Goal: Transaction & Acquisition: Purchase product/service

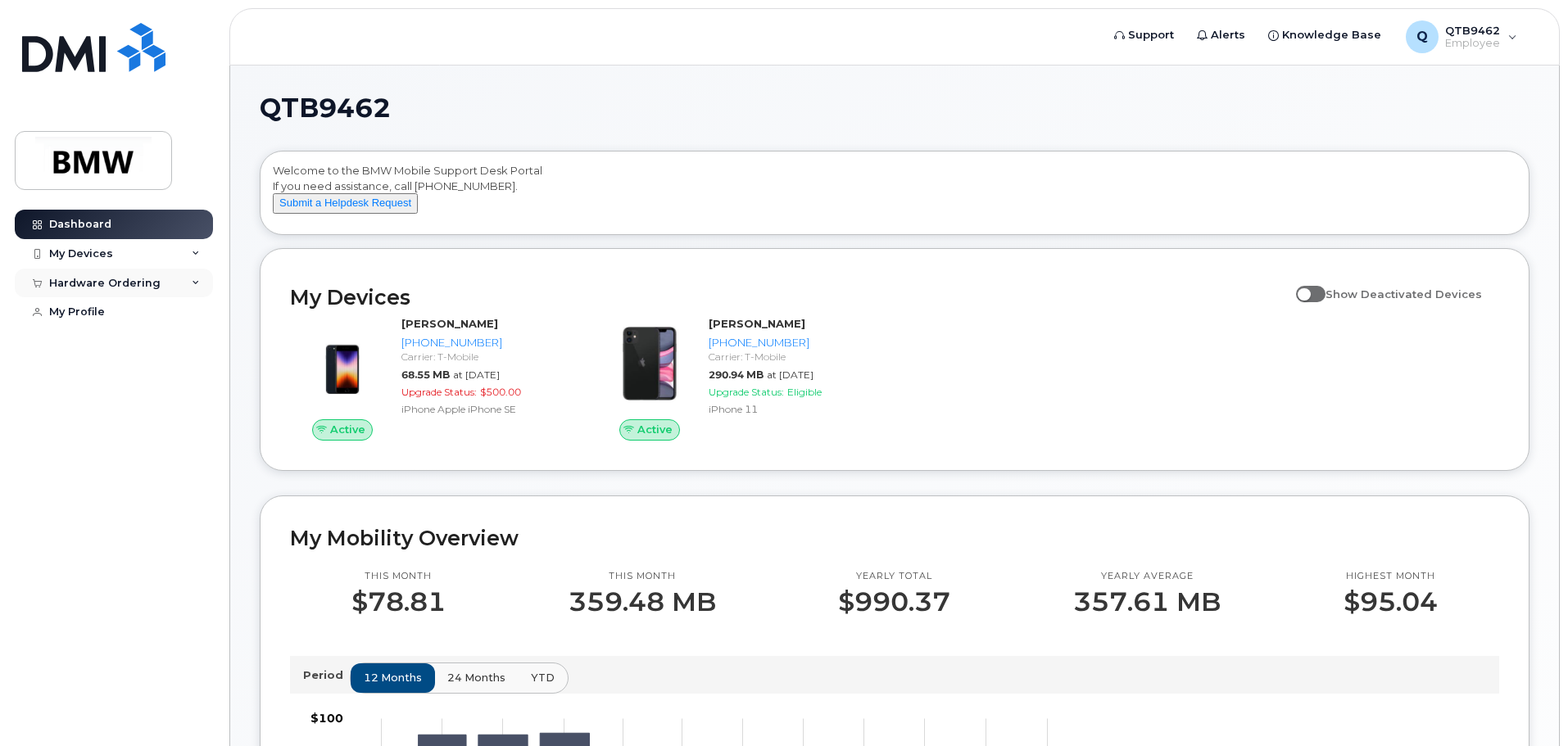
click at [186, 276] on div "Hardware Ordering" at bounding box center [114, 284] width 199 height 30
click at [155, 341] on link "New Order" at bounding box center [127, 344] width 170 height 31
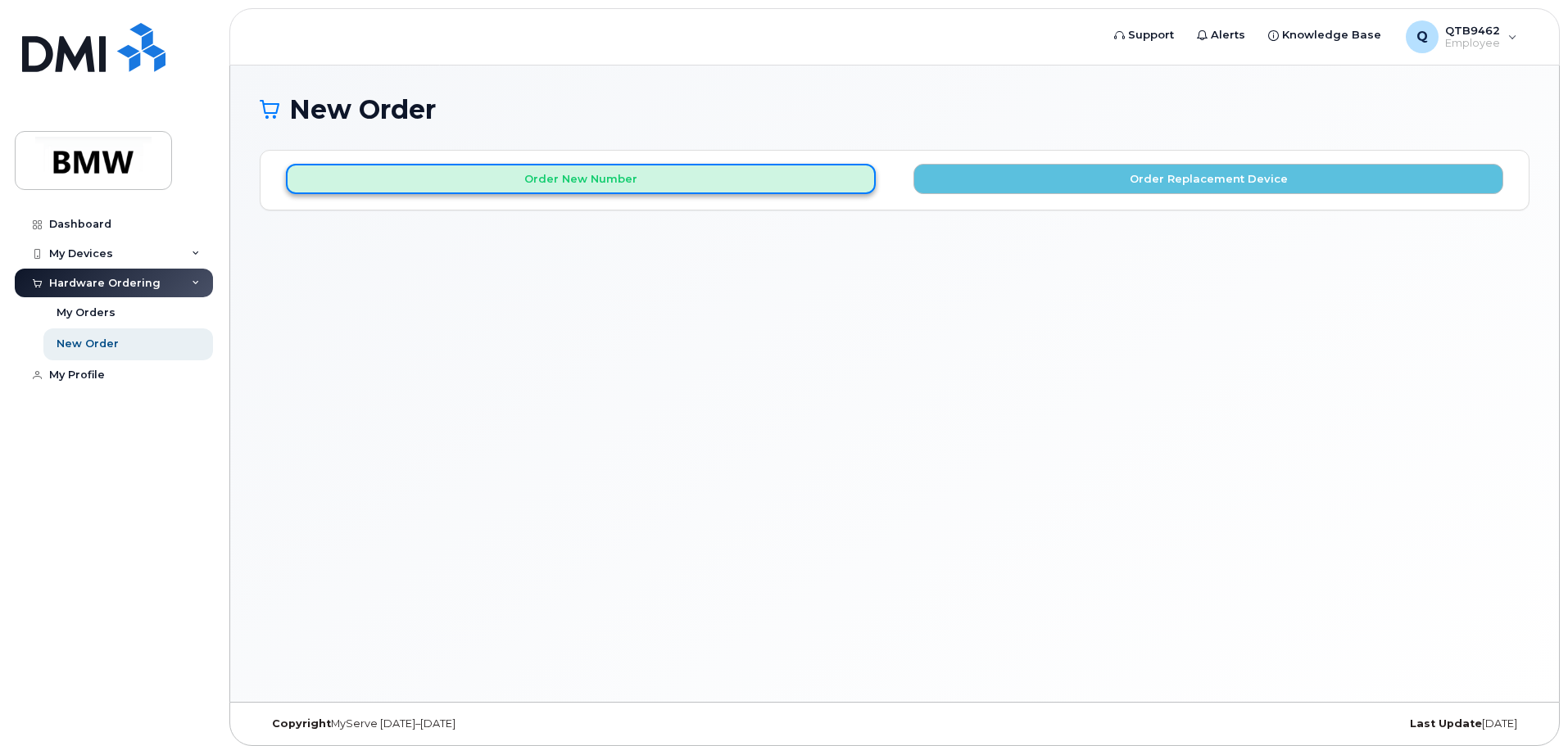
click at [577, 181] on button "Order New Number" at bounding box center [580, 178] width 590 height 30
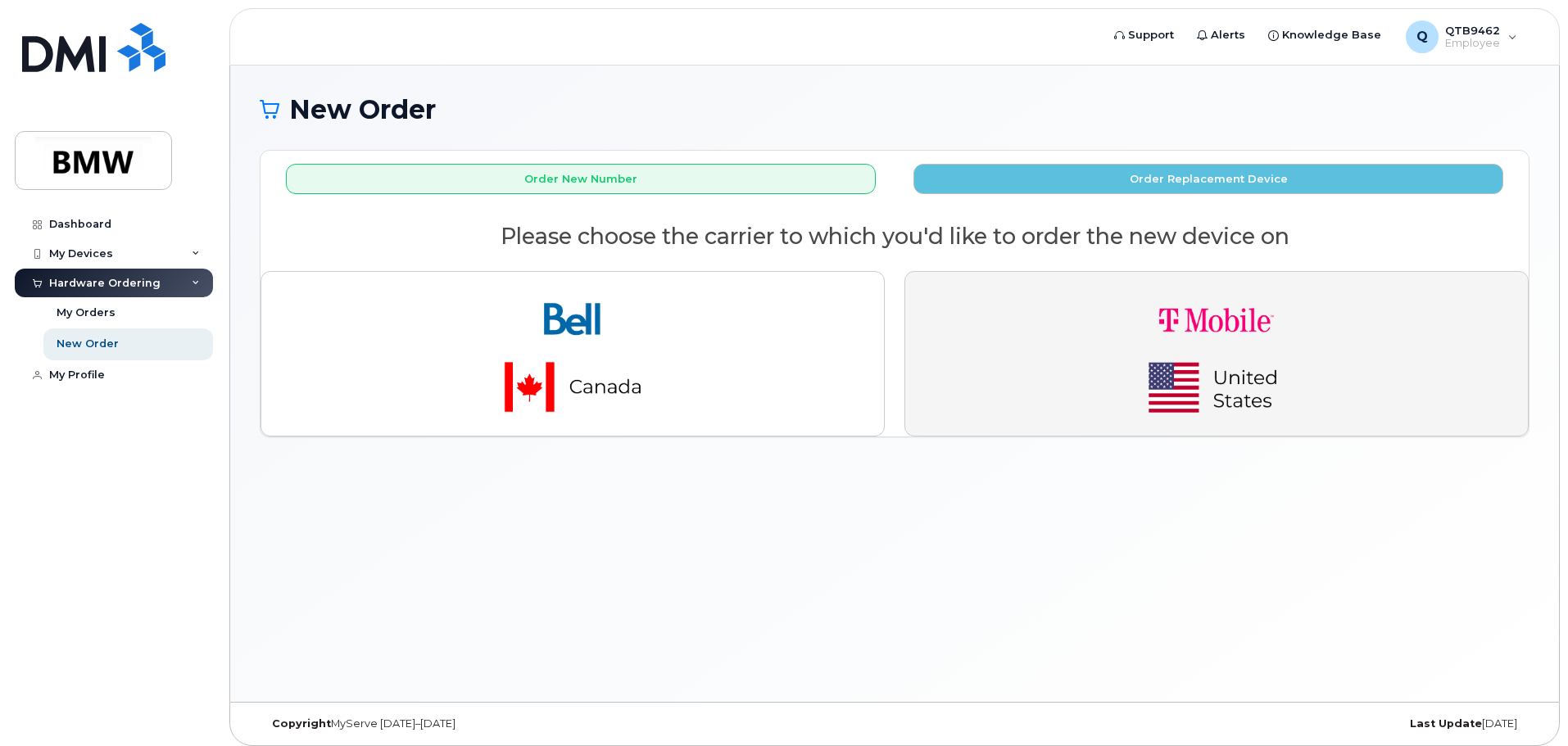
click at [1205, 335] on img "button" at bounding box center [1216, 353] width 229 height 138
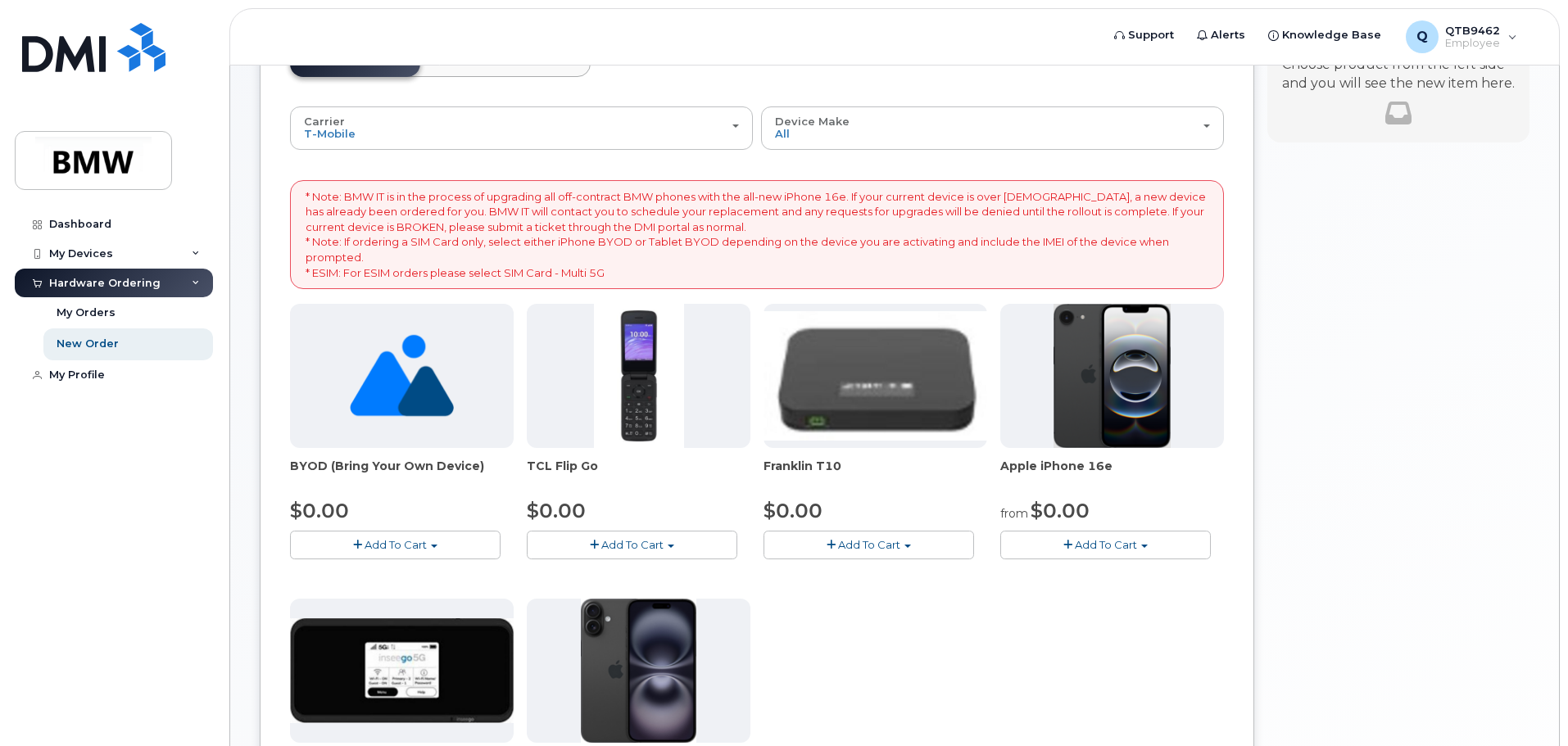
scroll to position [135, 0]
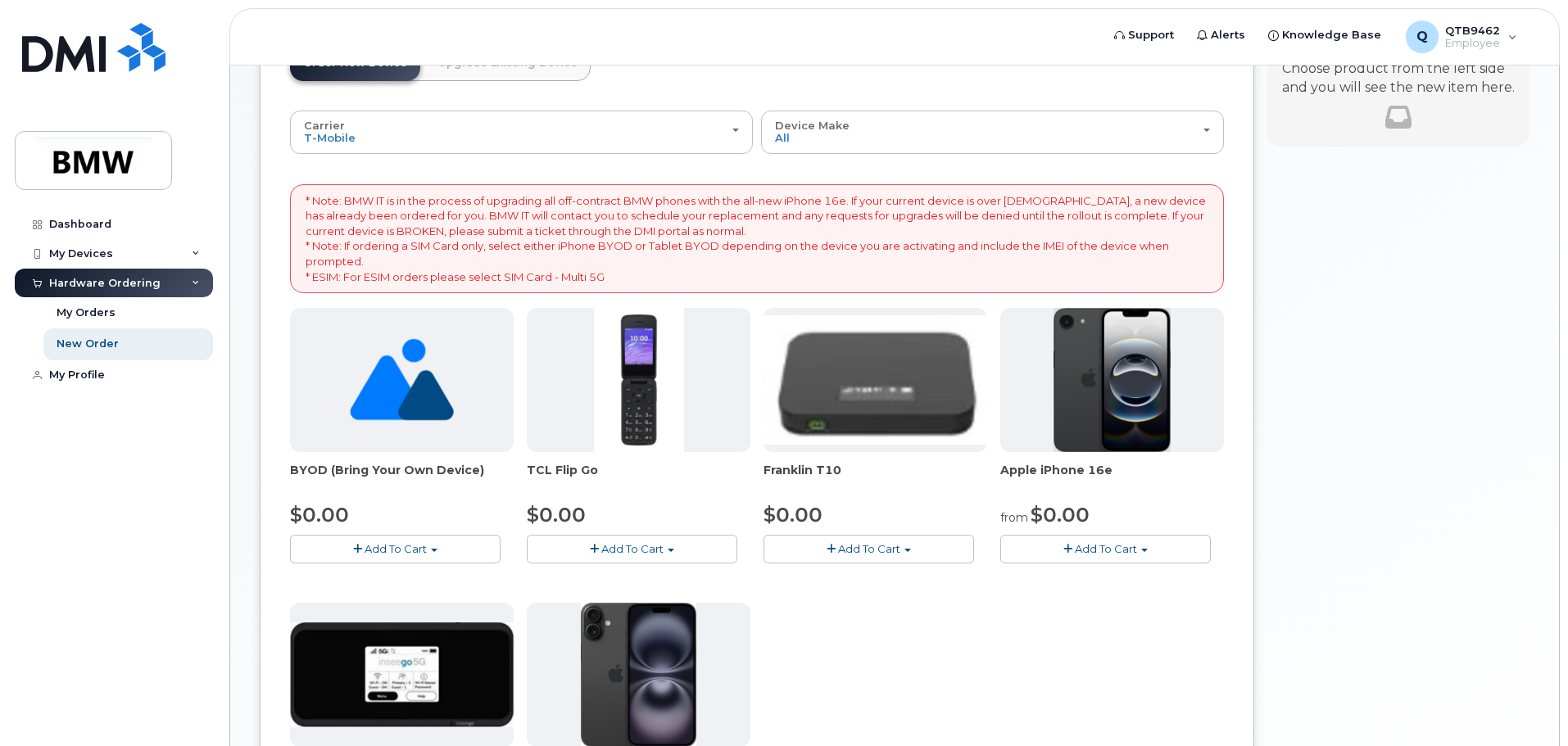
click at [1094, 547] on span "Add To Cart" at bounding box center [1106, 548] width 62 height 13
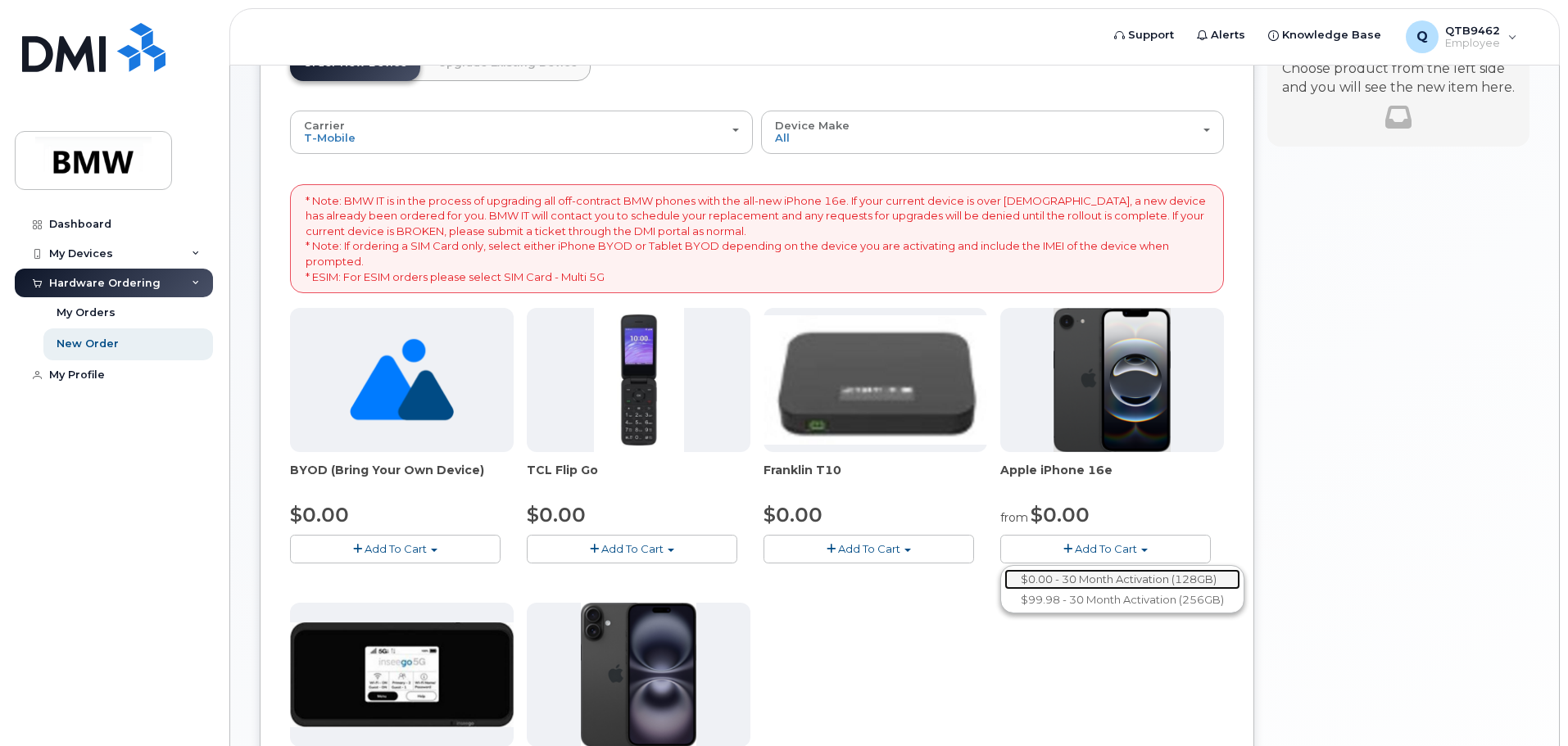
click at [1094, 580] on link "$0.00 - 30 Month Activation (128GB)" at bounding box center [1122, 579] width 236 height 20
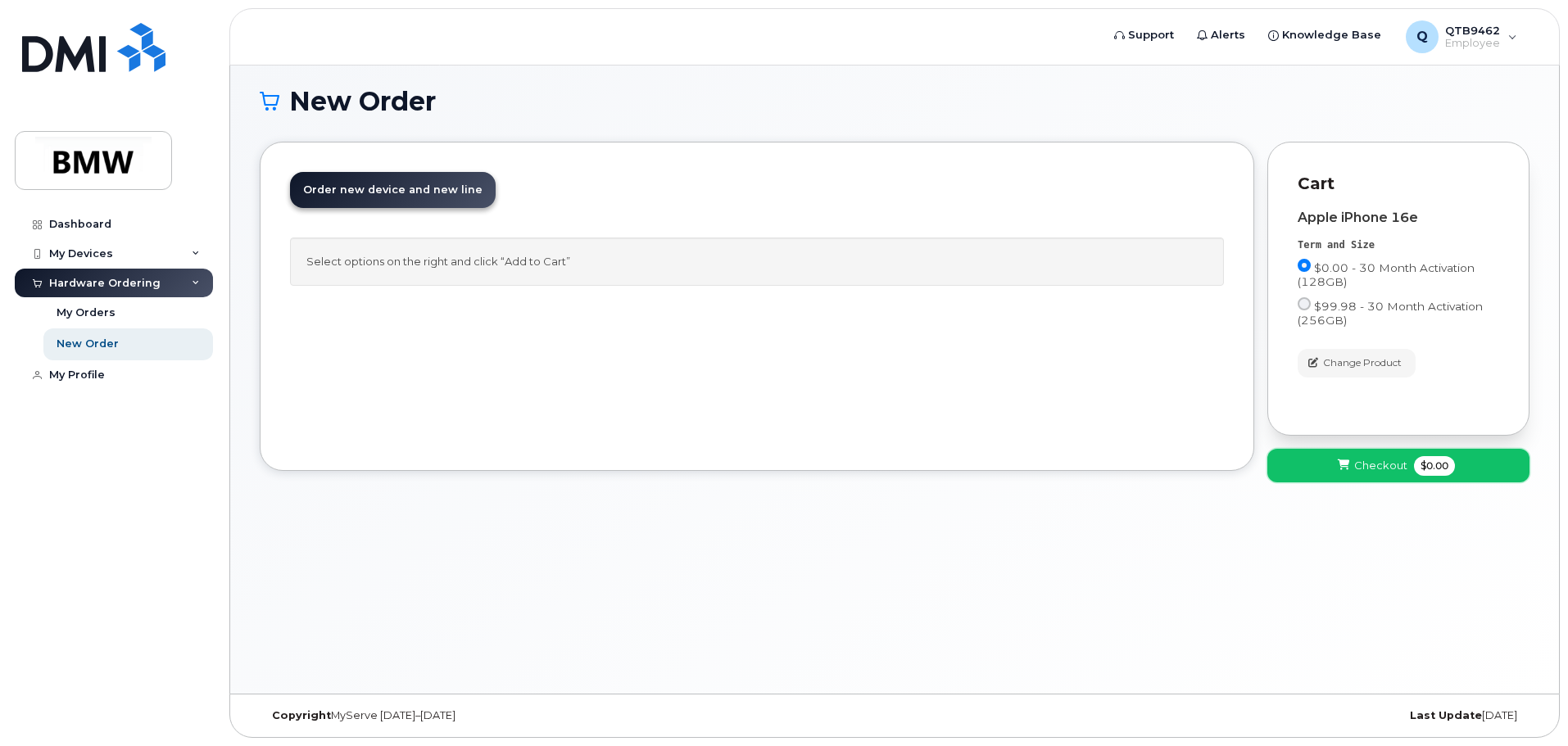
click at [1356, 463] on span "Checkout" at bounding box center [1380, 466] width 54 height 16
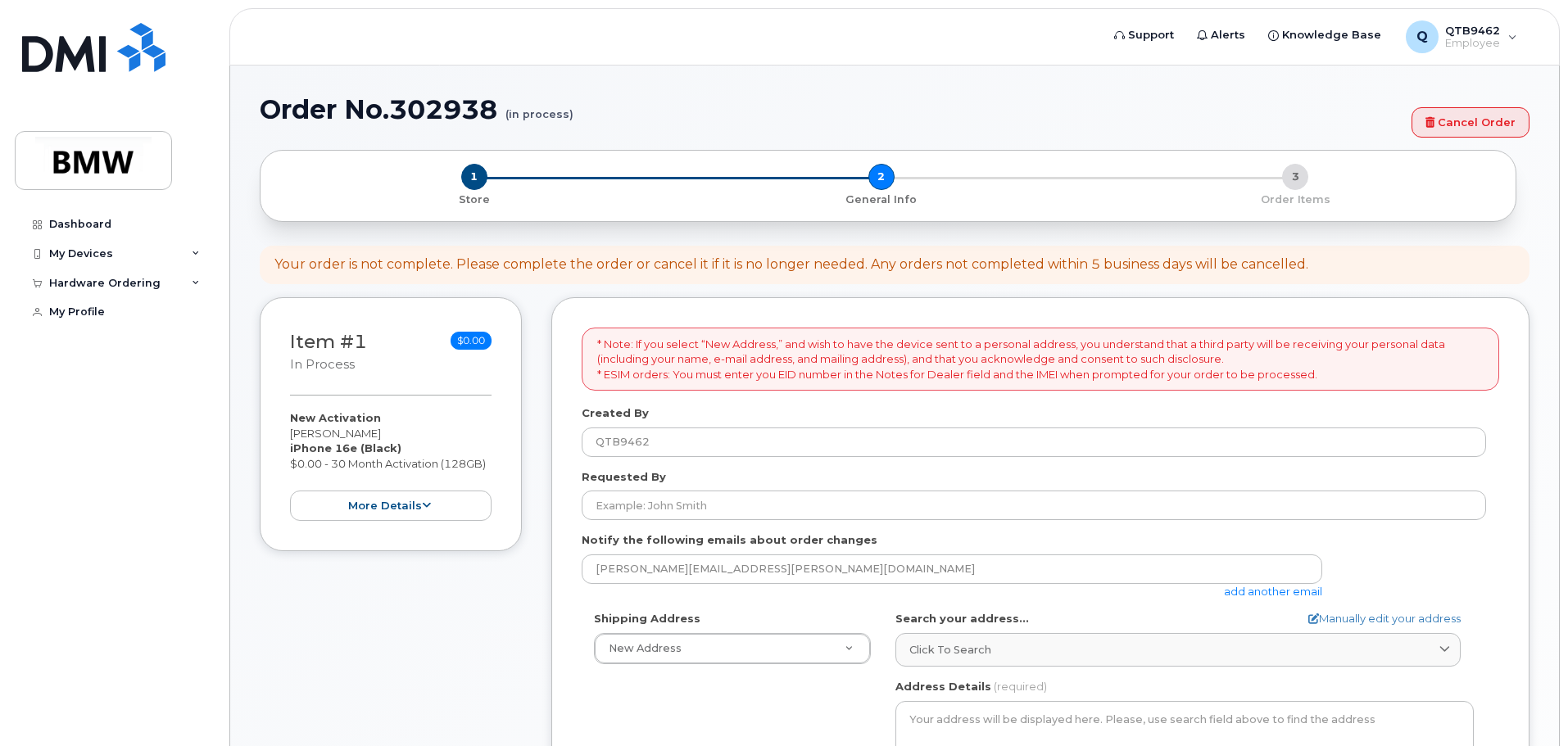
select select
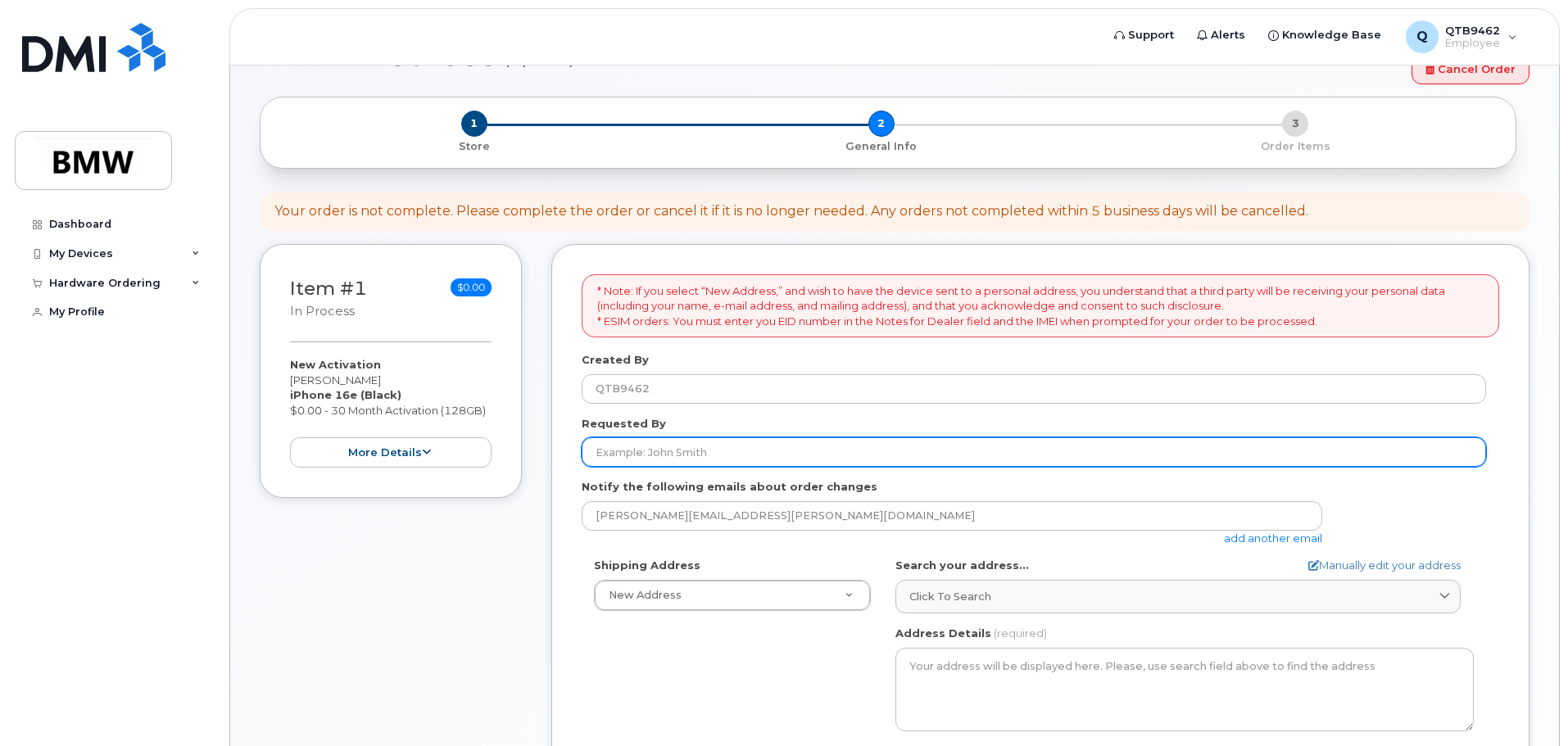
scroll to position [82, 0]
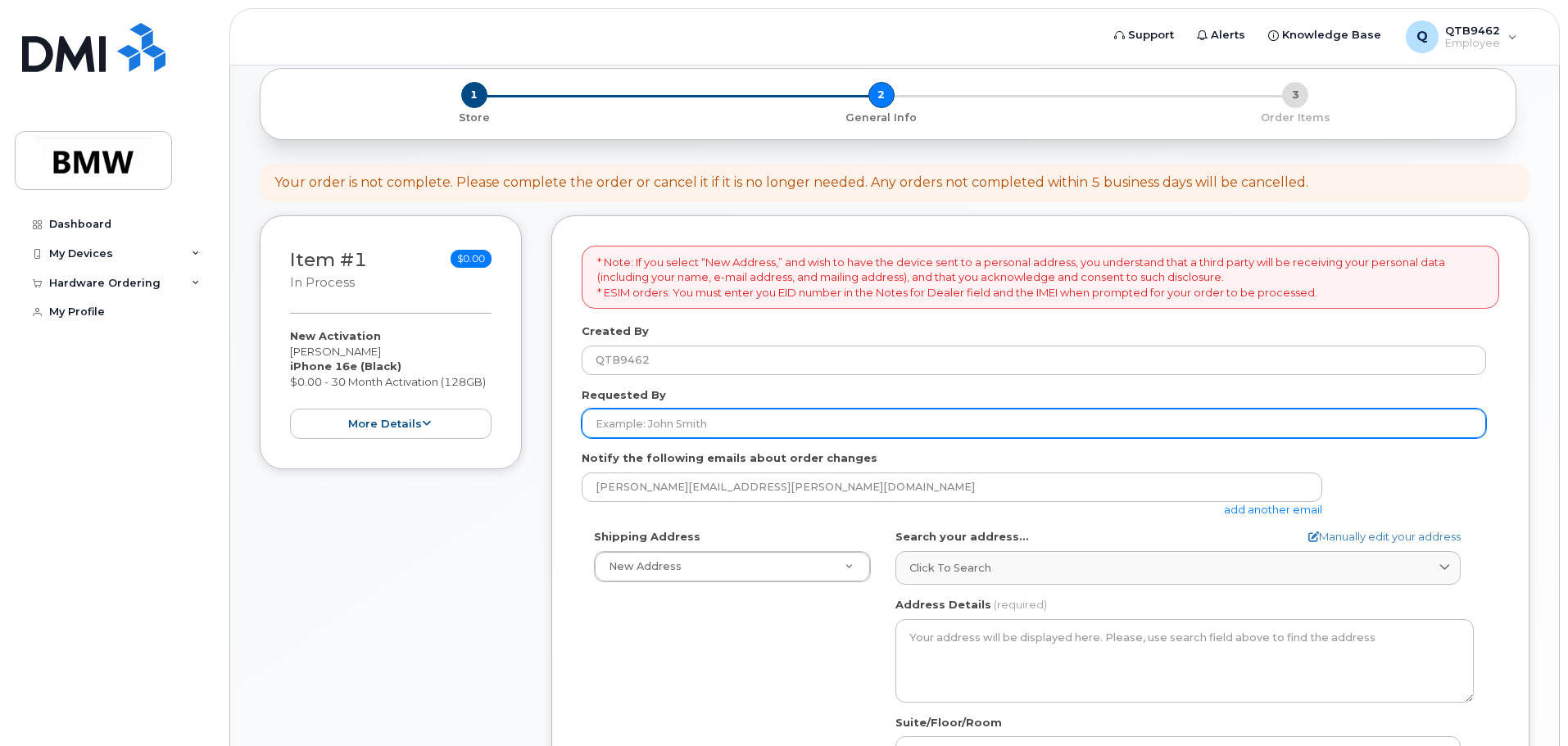
click at [779, 424] on input "Requested By" at bounding box center [1034, 424] width 904 height 30
type input "[PERSON_NAME]"
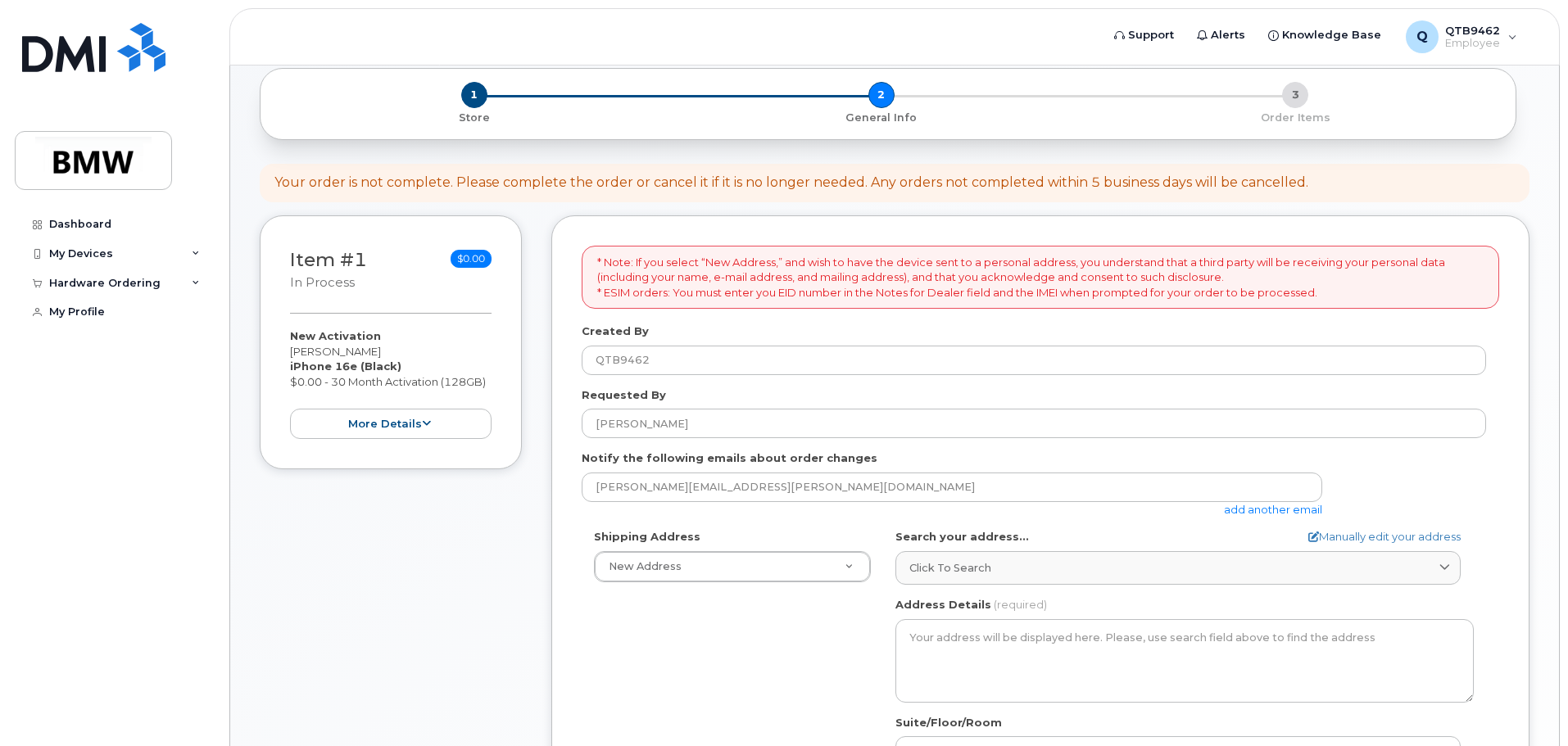
type input "[STREET_ADDRESS]"
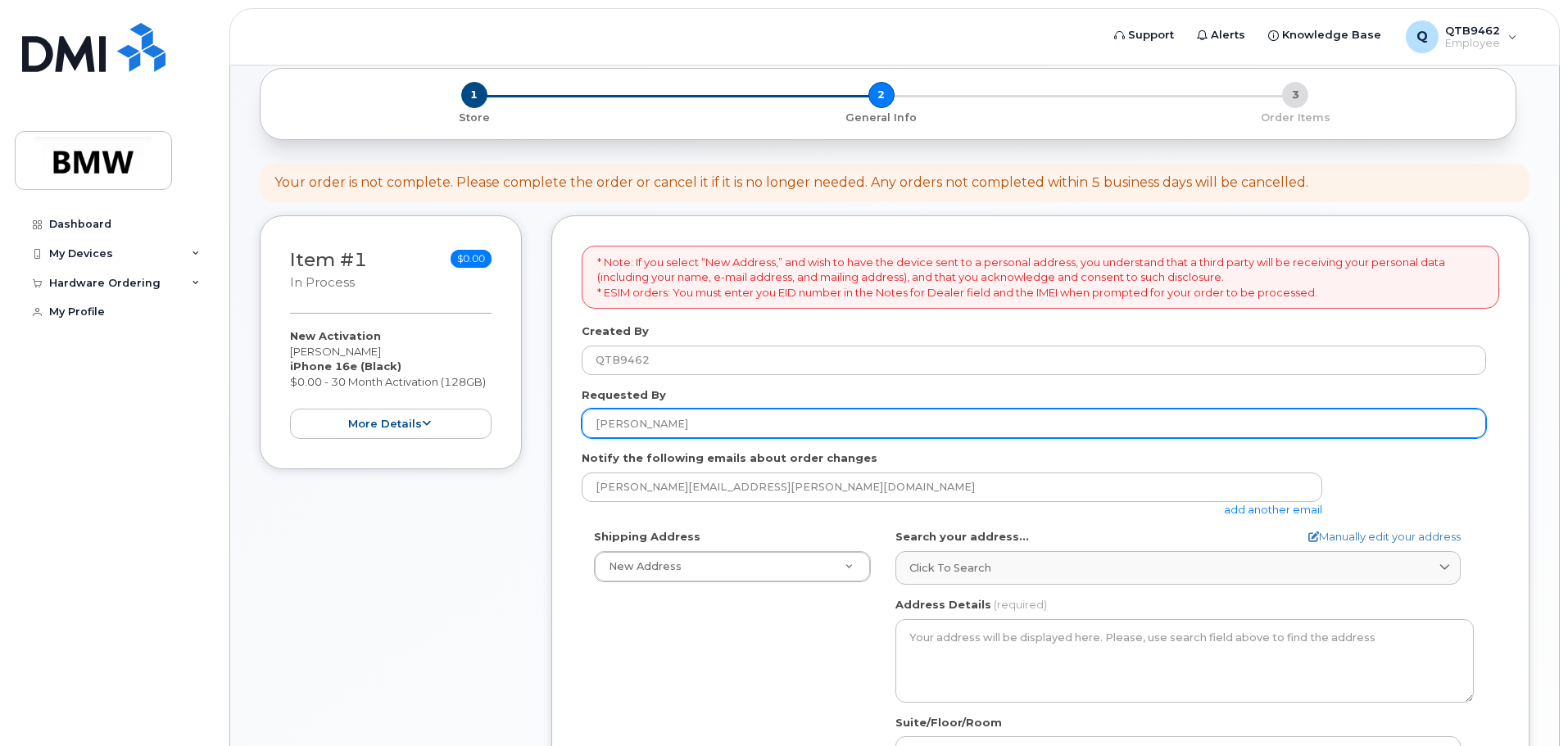
select select
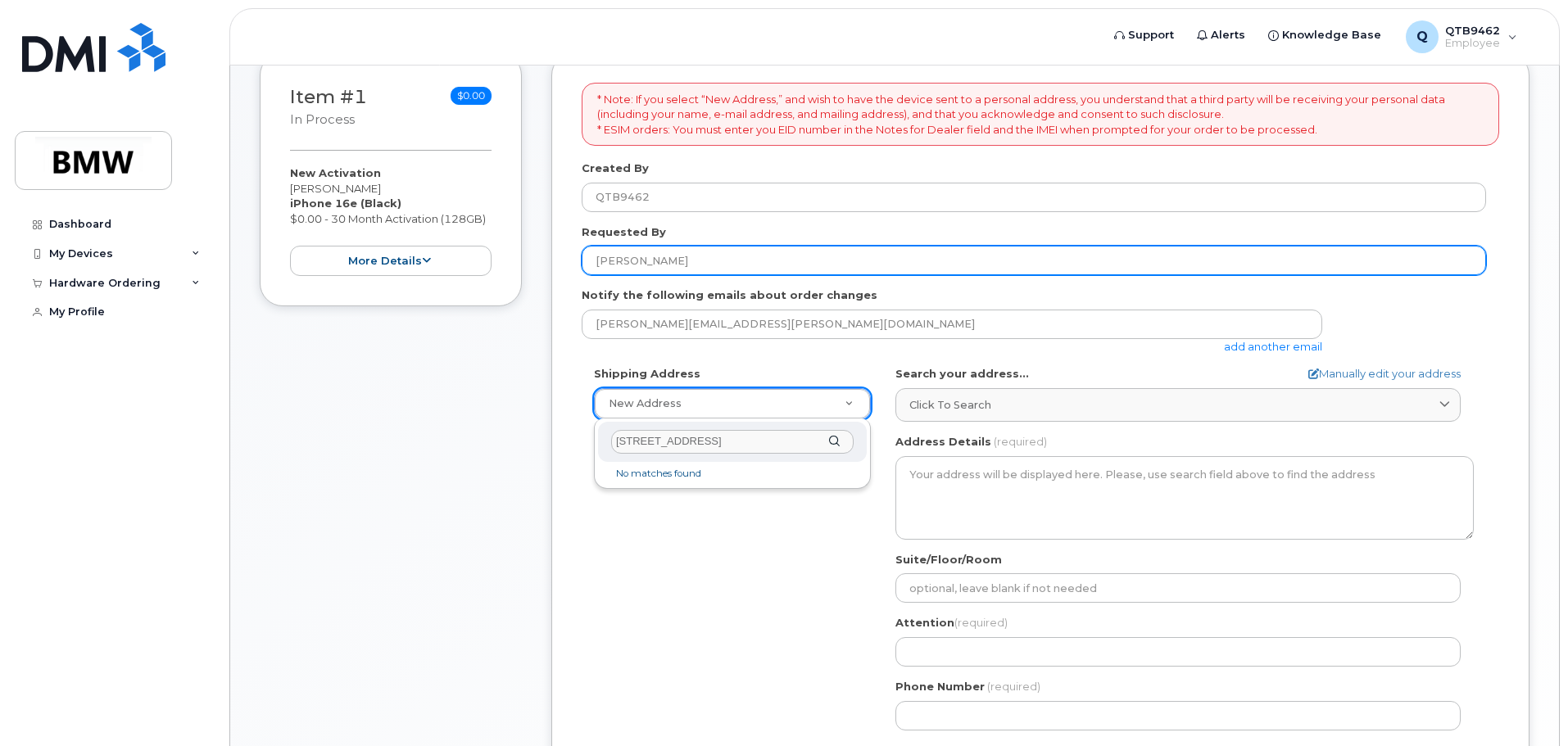
scroll to position [246, 0]
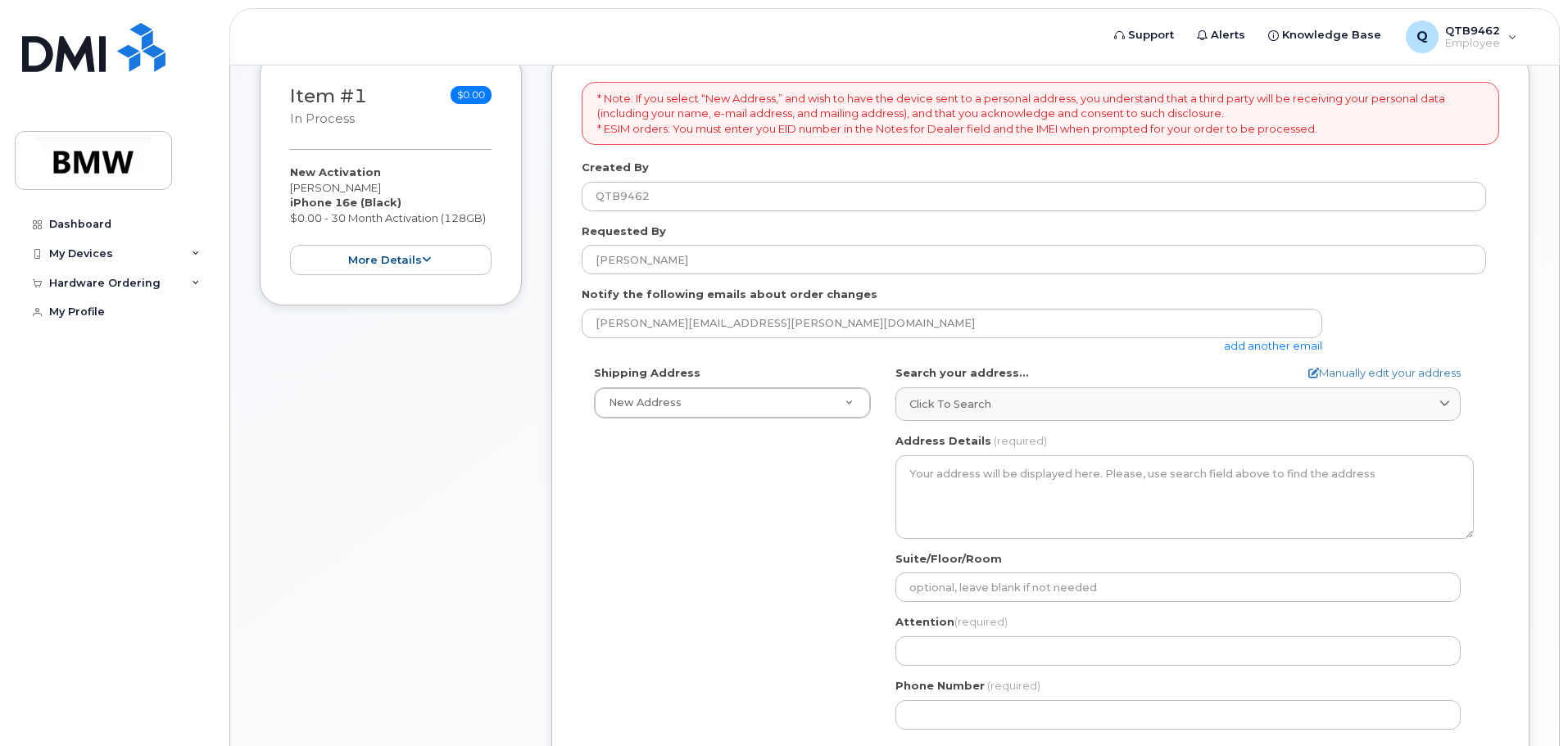
click at [811, 532] on div "Shipping Address New Address New Address BMW MC Plant BMW North America Financi…" at bounding box center [1034, 554] width 904 height 376
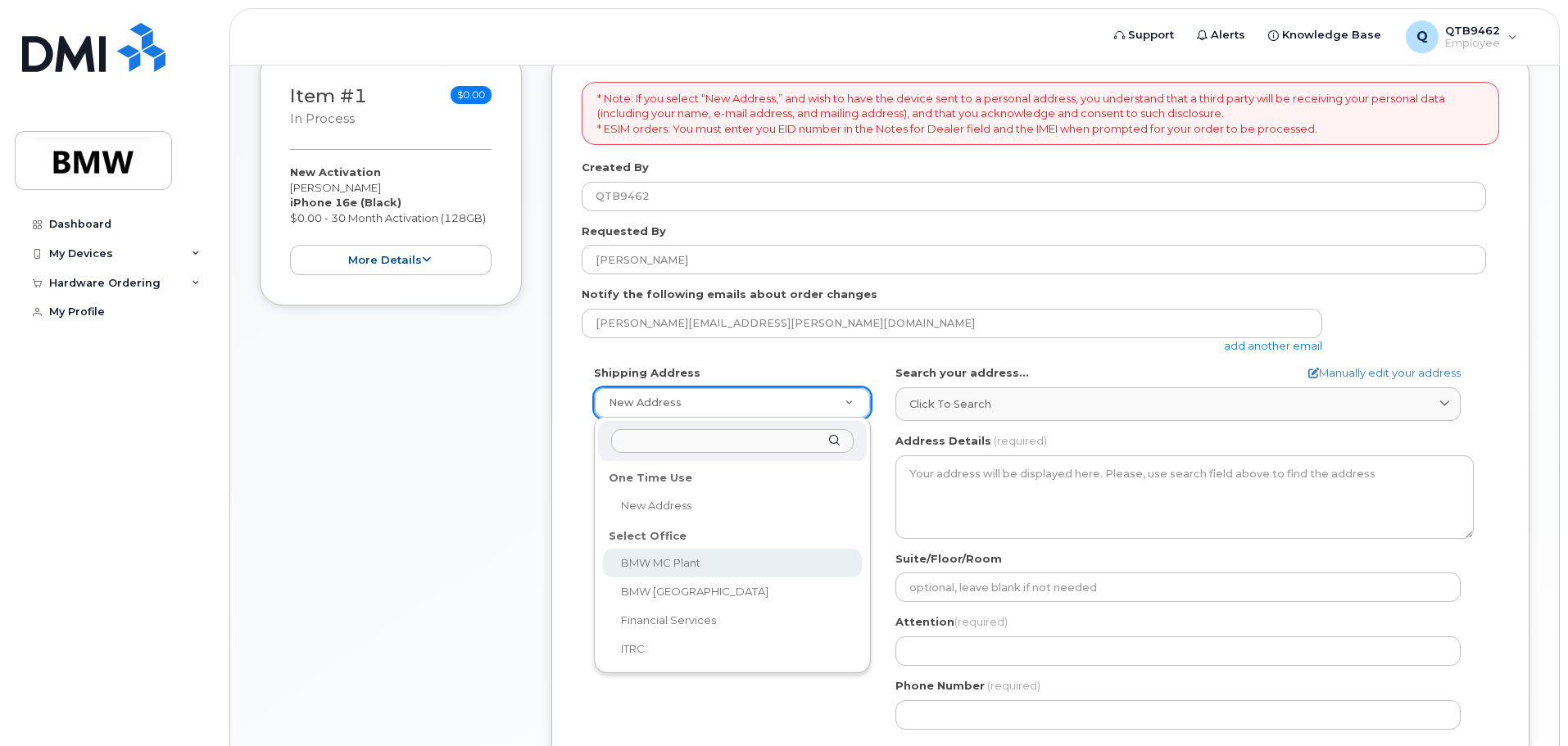
select select
type textarea "1400 Highway 101 S GREER SC 29651-6731 UNITED STATES Greer South Carolina 29651…"
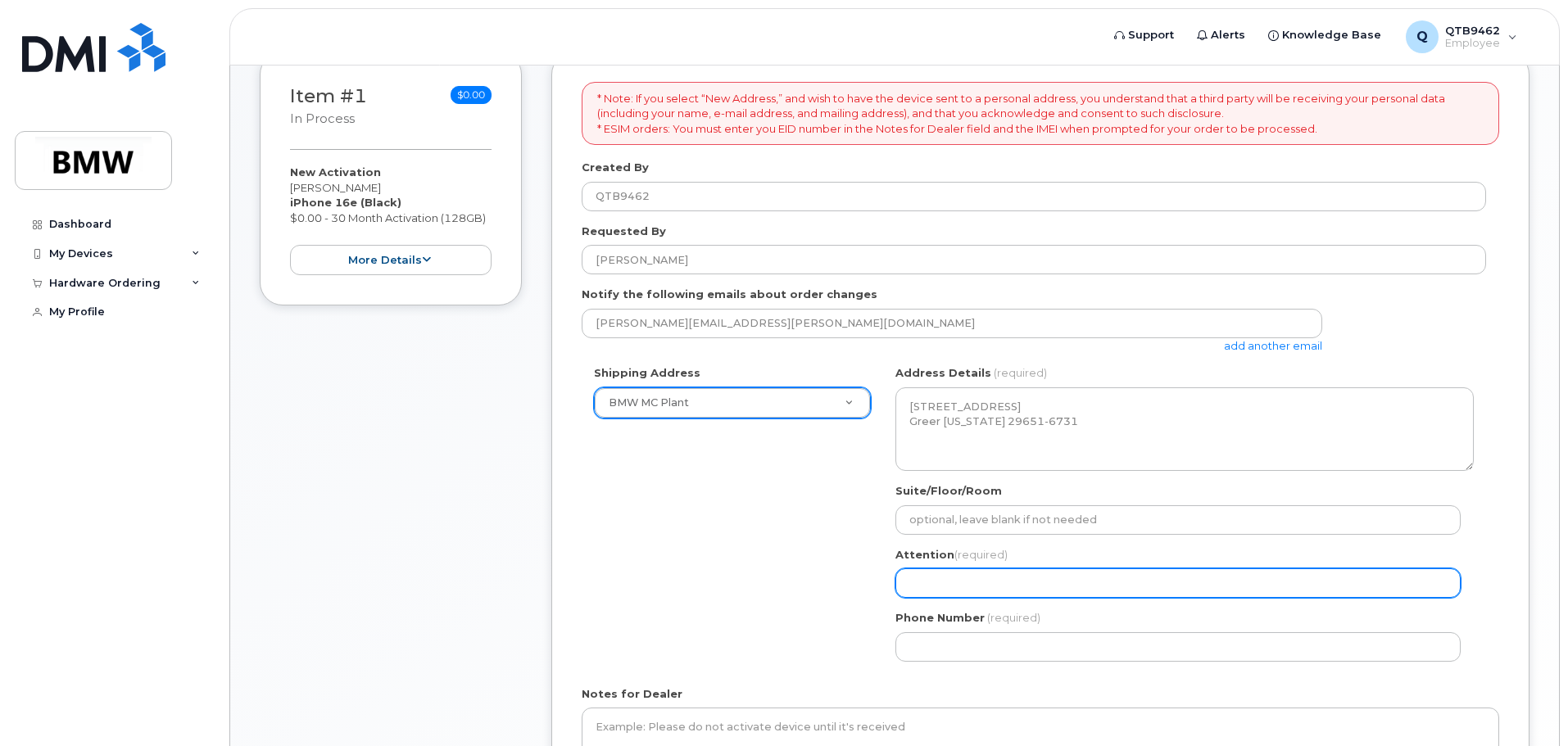
click at [1033, 583] on input "Attention (required)" at bounding box center [1178, 583] width 565 height 30
type input "[PERSON_NAME]"
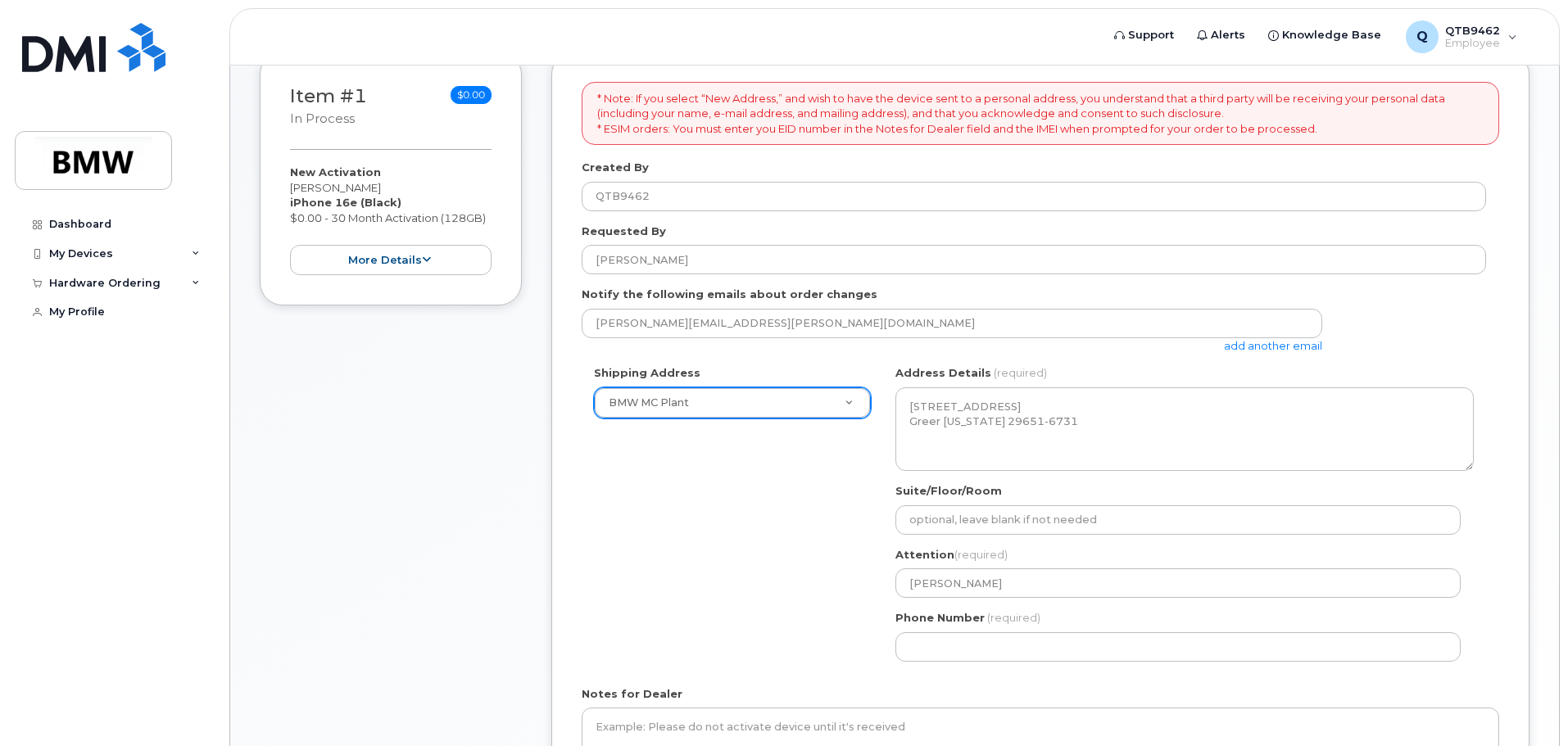
click at [798, 602] on div "Shipping Address BMW MC Plant New Address BMW MC Plant BMW North America Financ…" at bounding box center [1034, 519] width 904 height 308
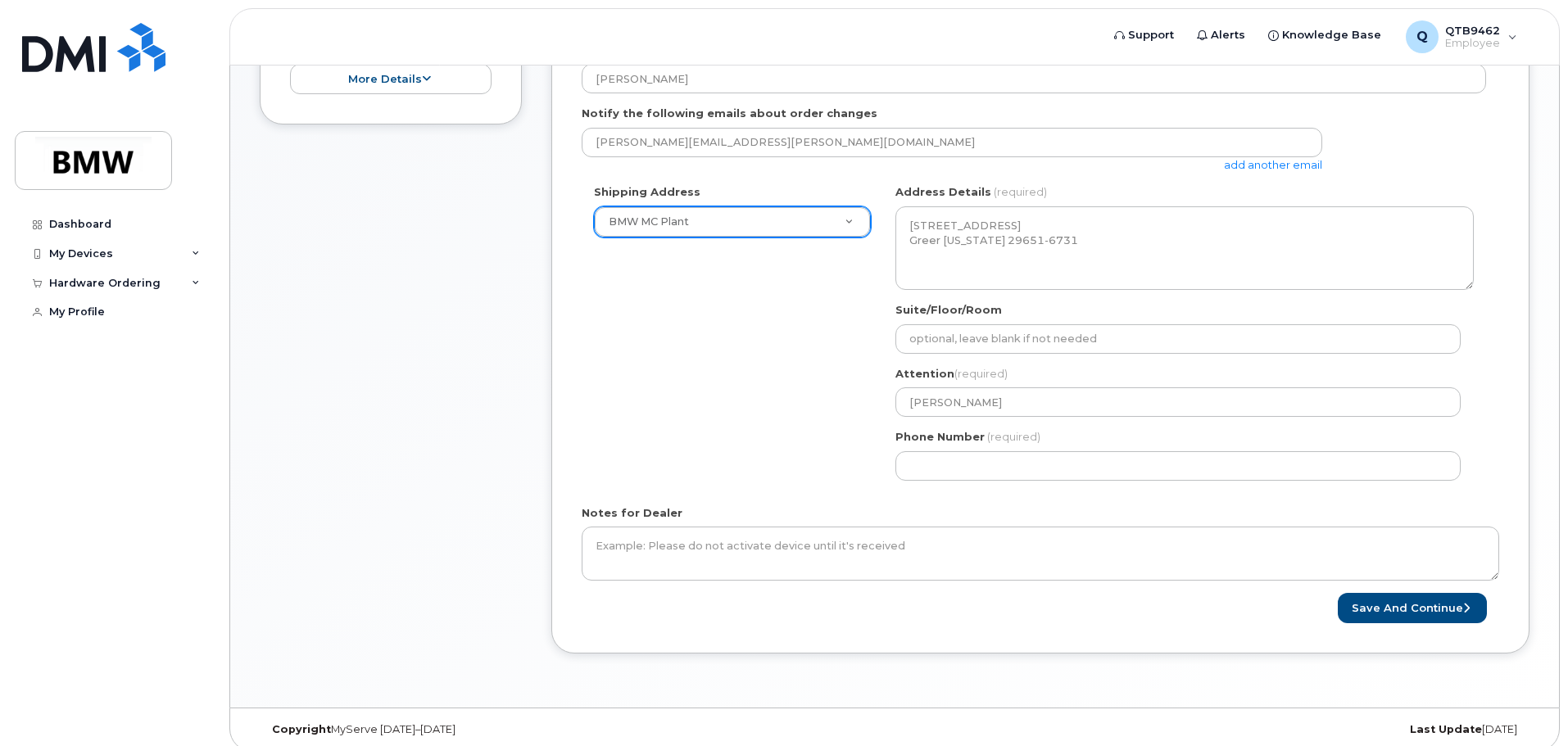
scroll to position [440, 0]
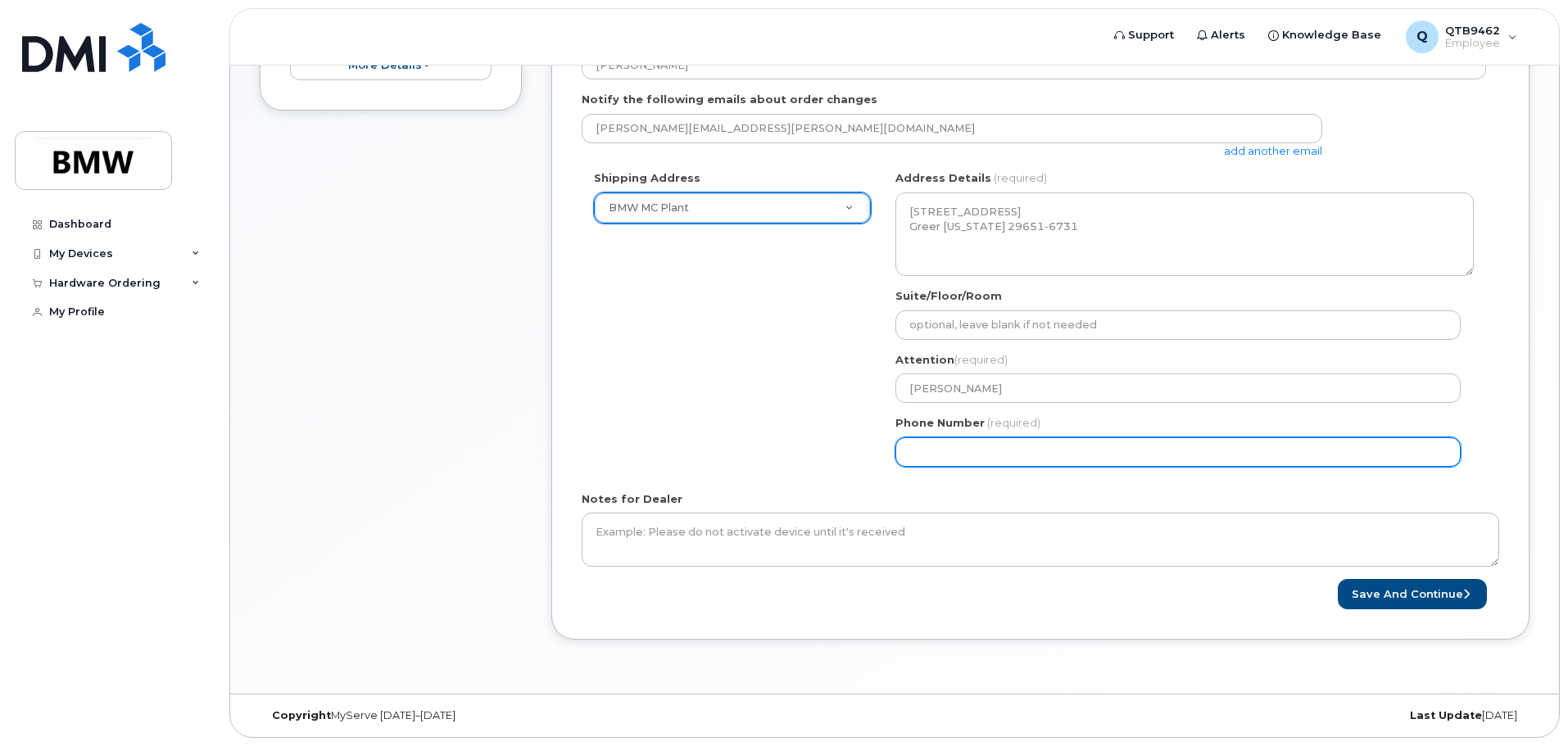
click at [1038, 461] on input "Phone Number" at bounding box center [1178, 453] width 565 height 30
click at [993, 449] on input "Phone Number" at bounding box center [1178, 453] width 565 height 30
select select
type input "864"
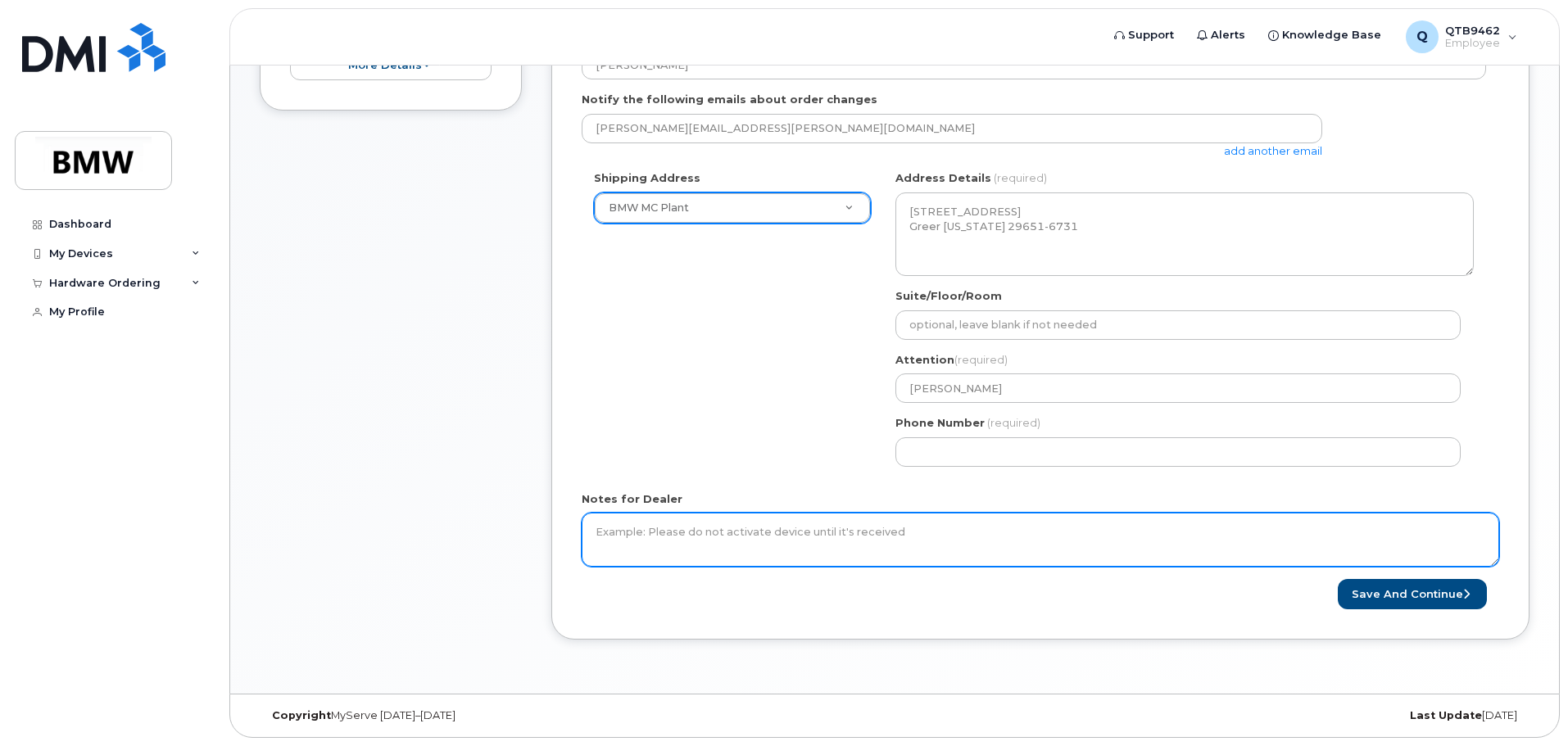
click at [976, 547] on textarea "Notes for Dealer" at bounding box center [1041, 540] width 918 height 54
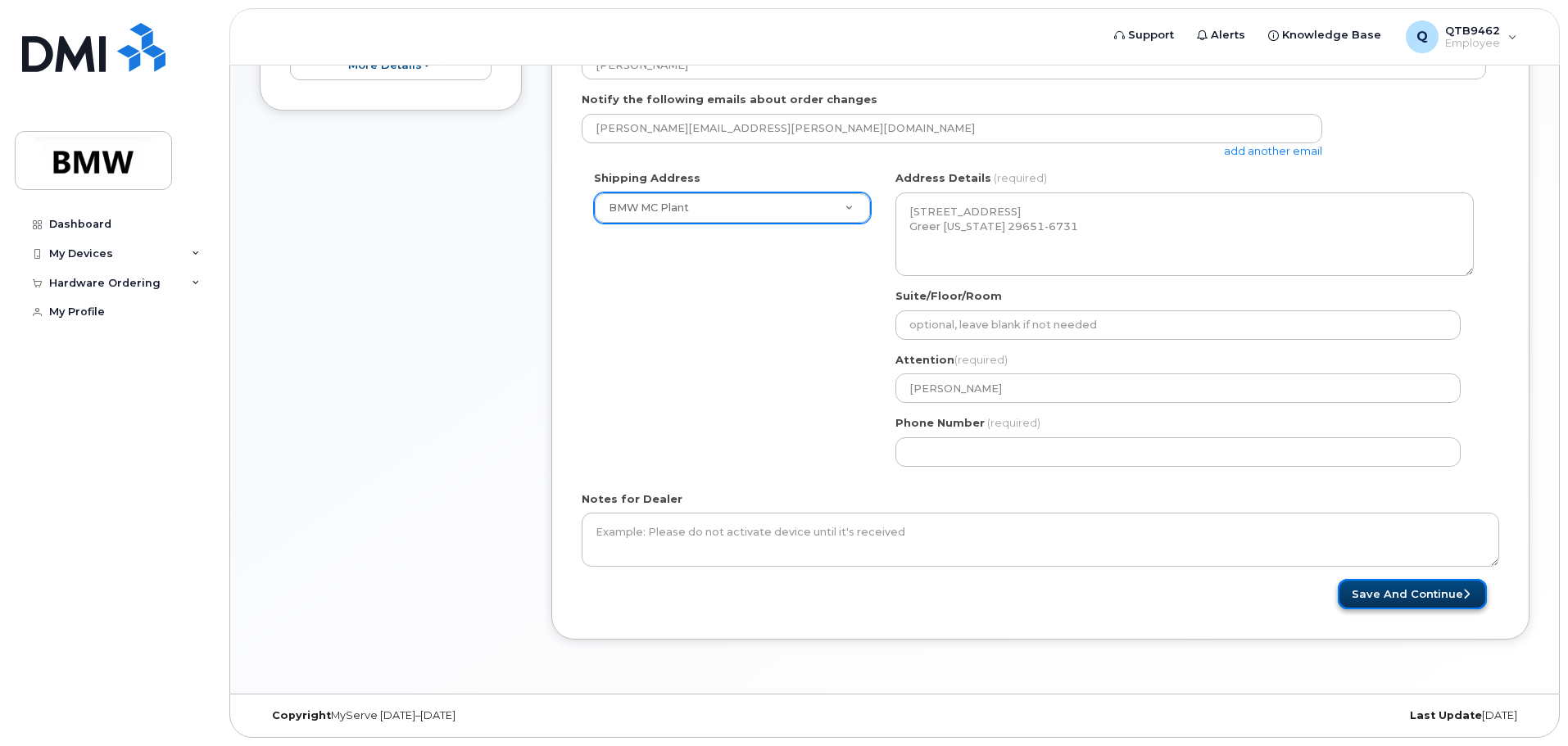
click at [1386, 595] on button "Save and Continue" at bounding box center [1412, 594] width 149 height 30
click at [1192, 491] on div "Notes for Dealer" at bounding box center [1041, 529] width 918 height 76
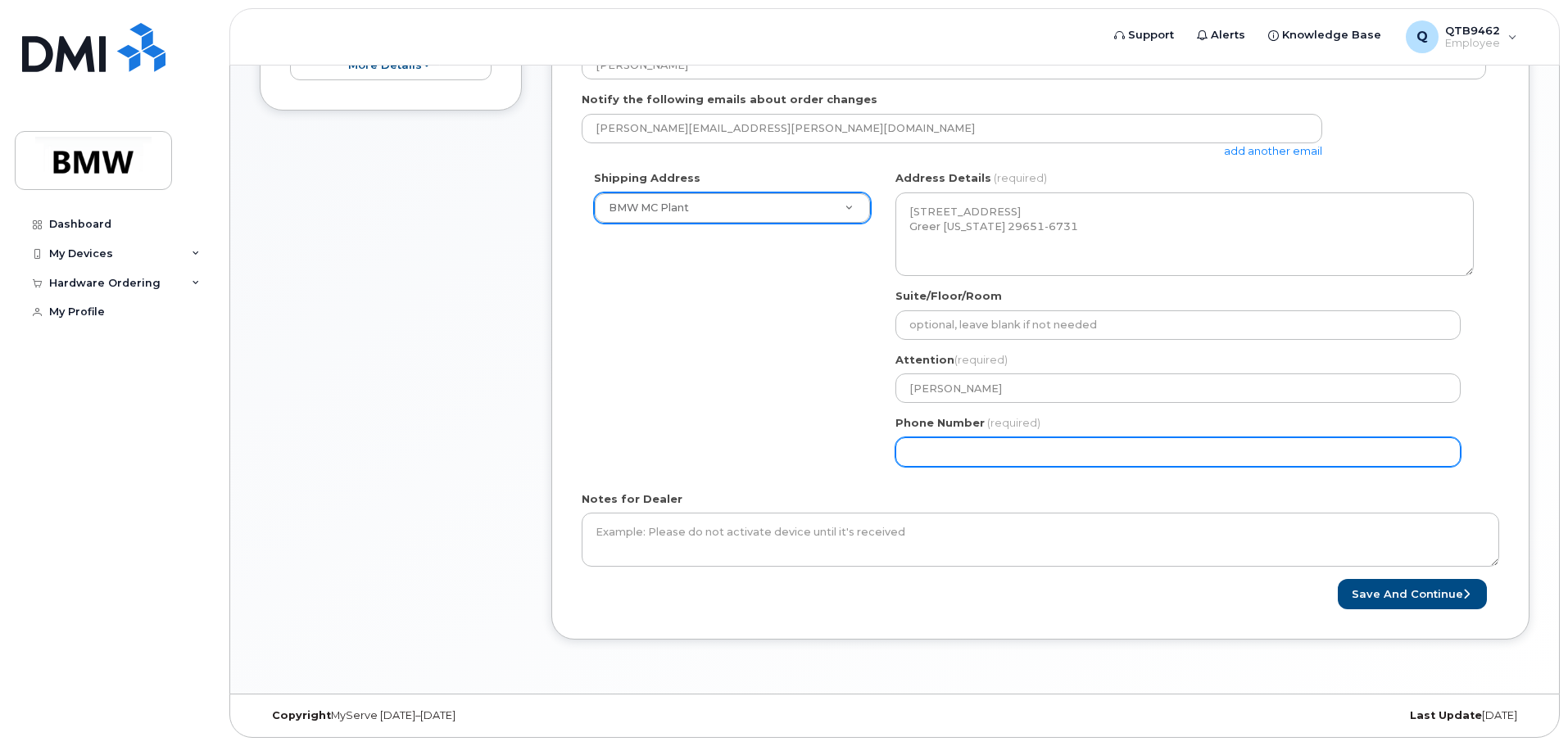
click at [1061, 446] on input "Phone Number" at bounding box center [1178, 453] width 565 height 30
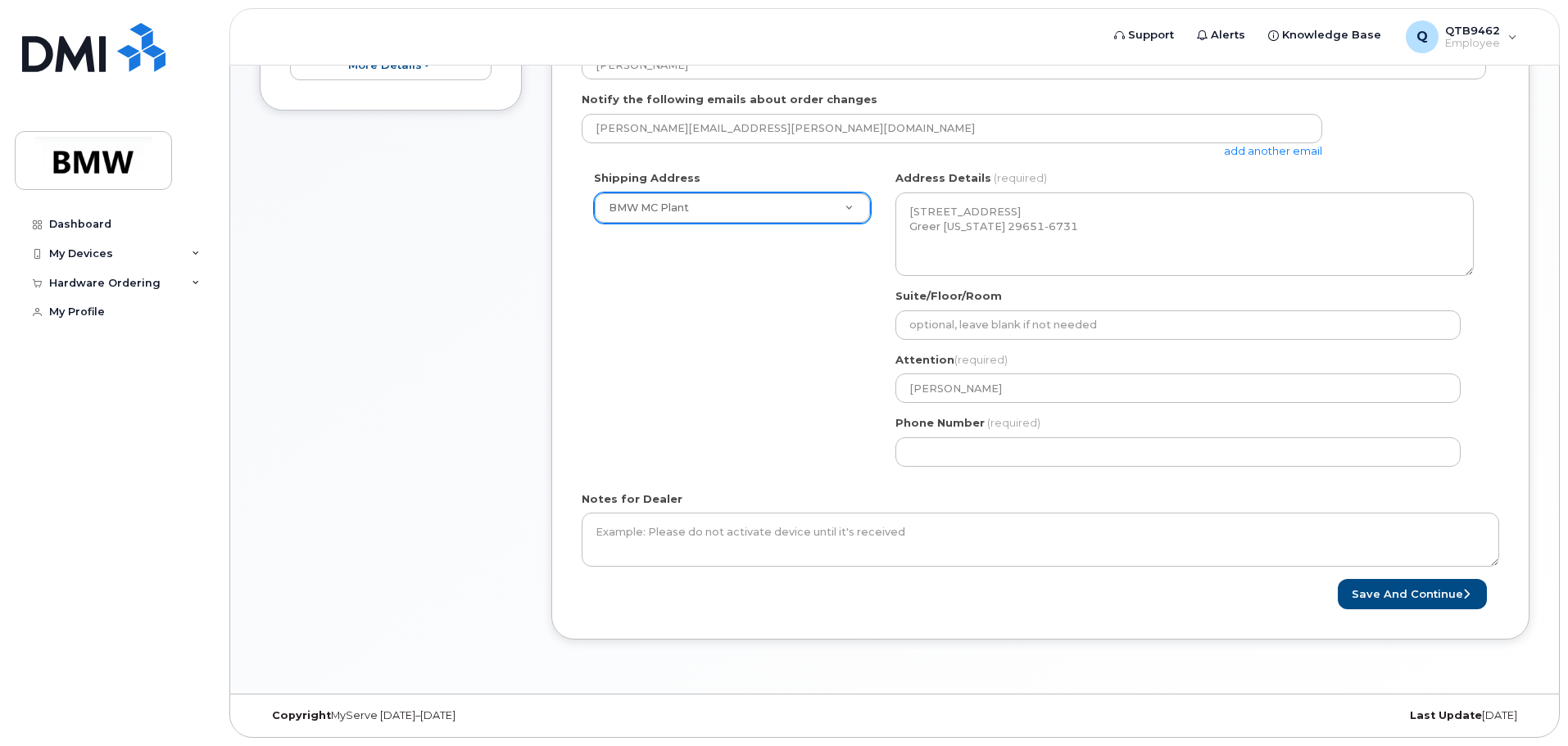
click at [1032, 422] on span "(required)" at bounding box center [1013, 422] width 54 height 13
click at [1392, 595] on button "Save and Continue" at bounding box center [1412, 594] width 149 height 30
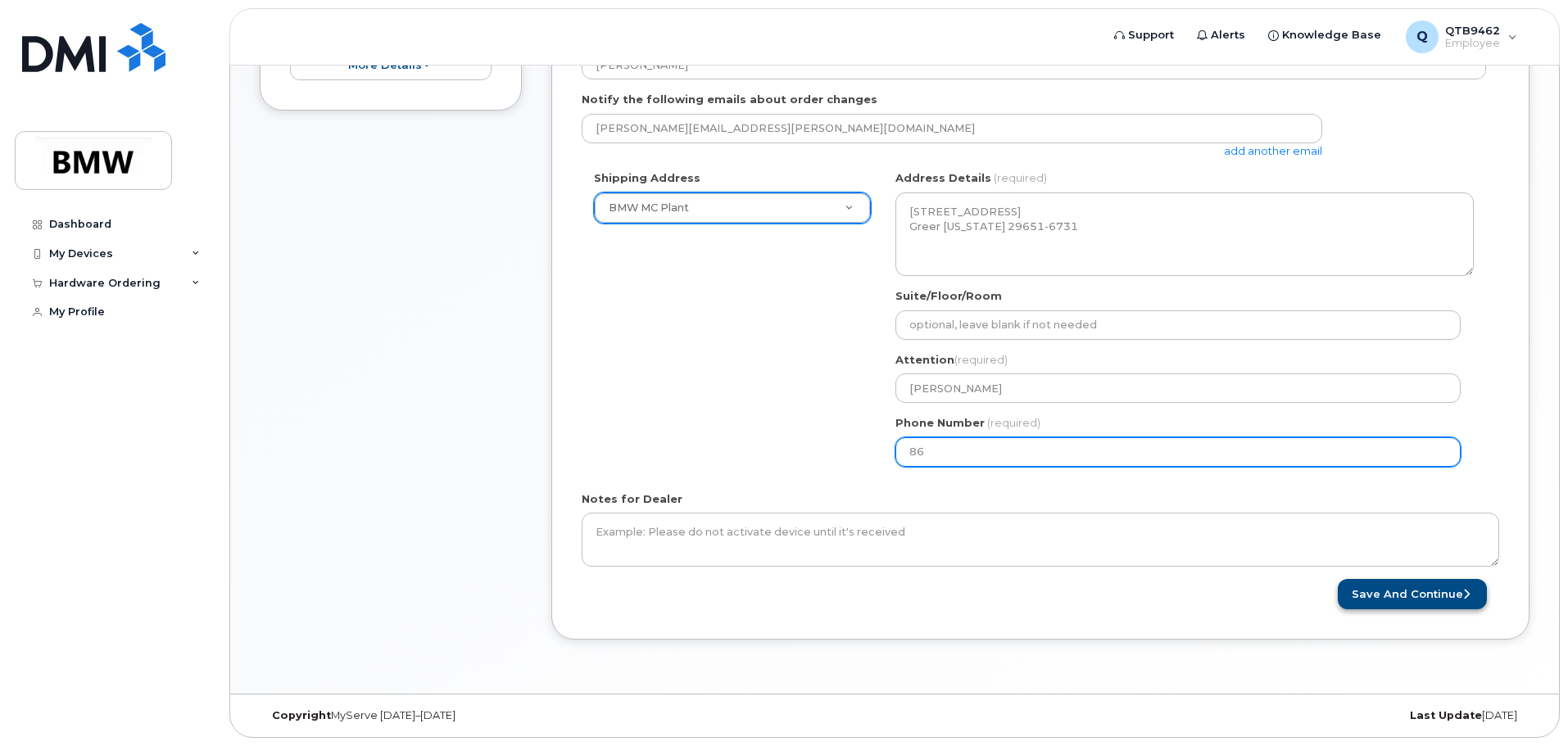
type input "8"
type input "864553024"
select select
type input "8645530244"
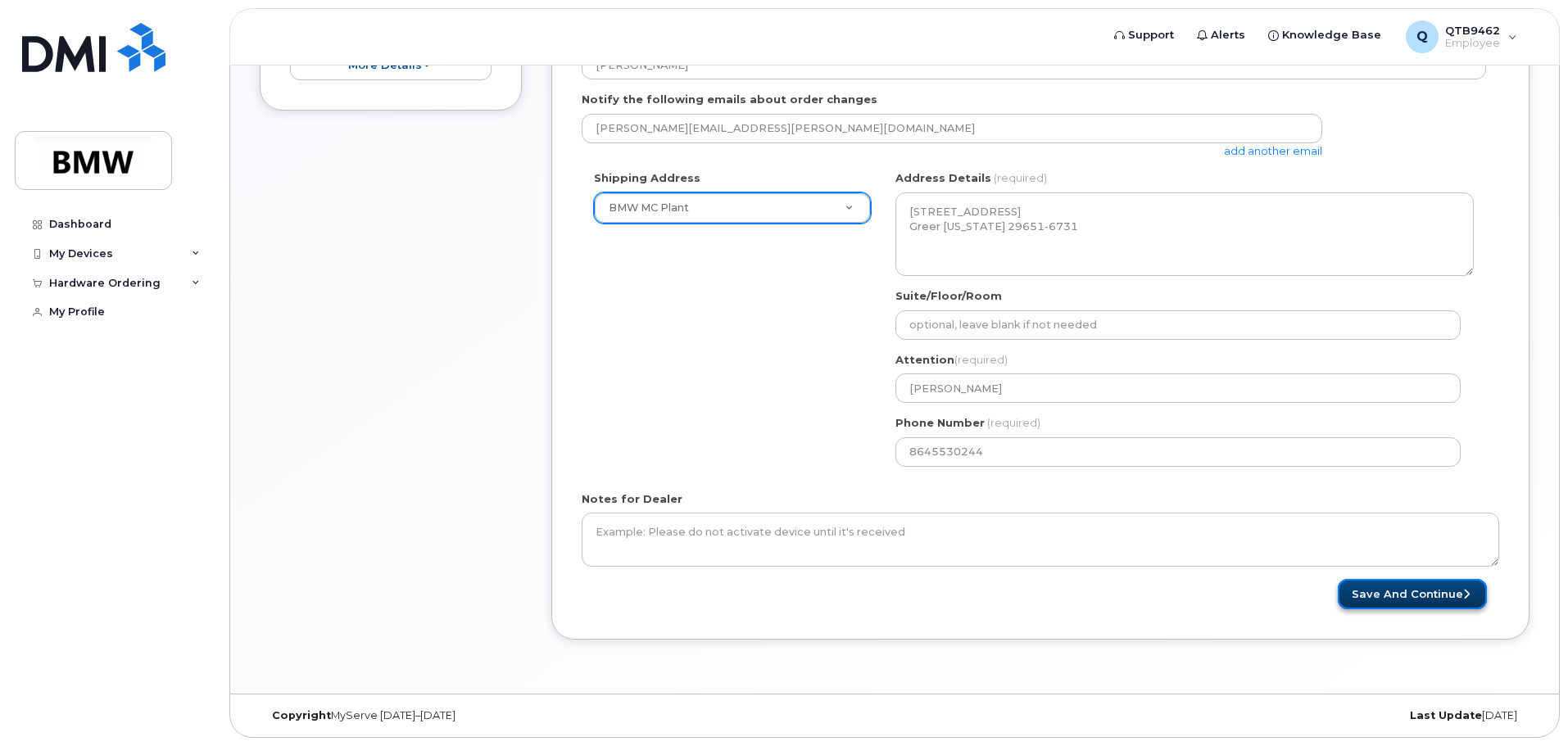
click at [1392, 595] on button "Save and Continue" at bounding box center [1412, 594] width 149 height 30
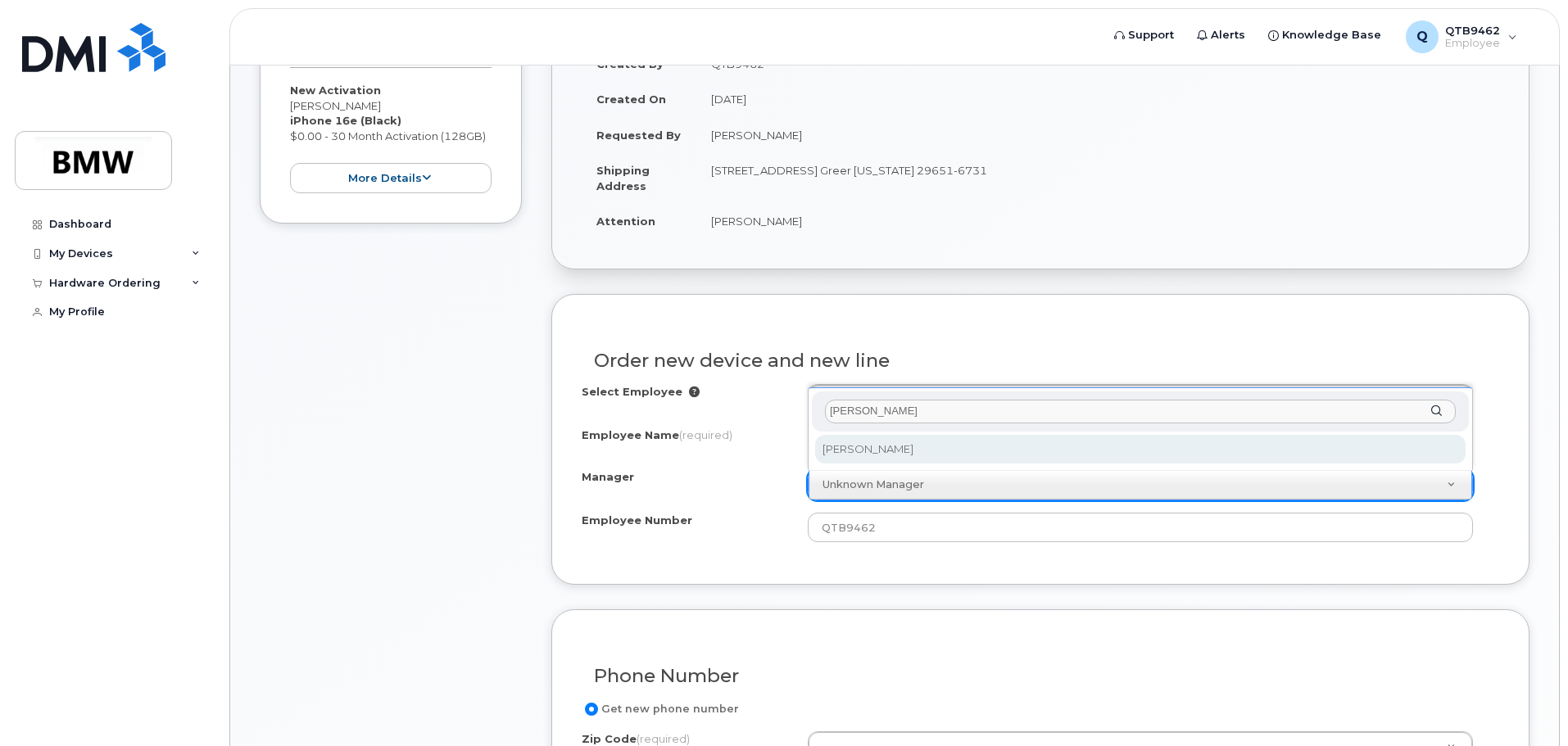
type input "wimmer"
select select "1895433"
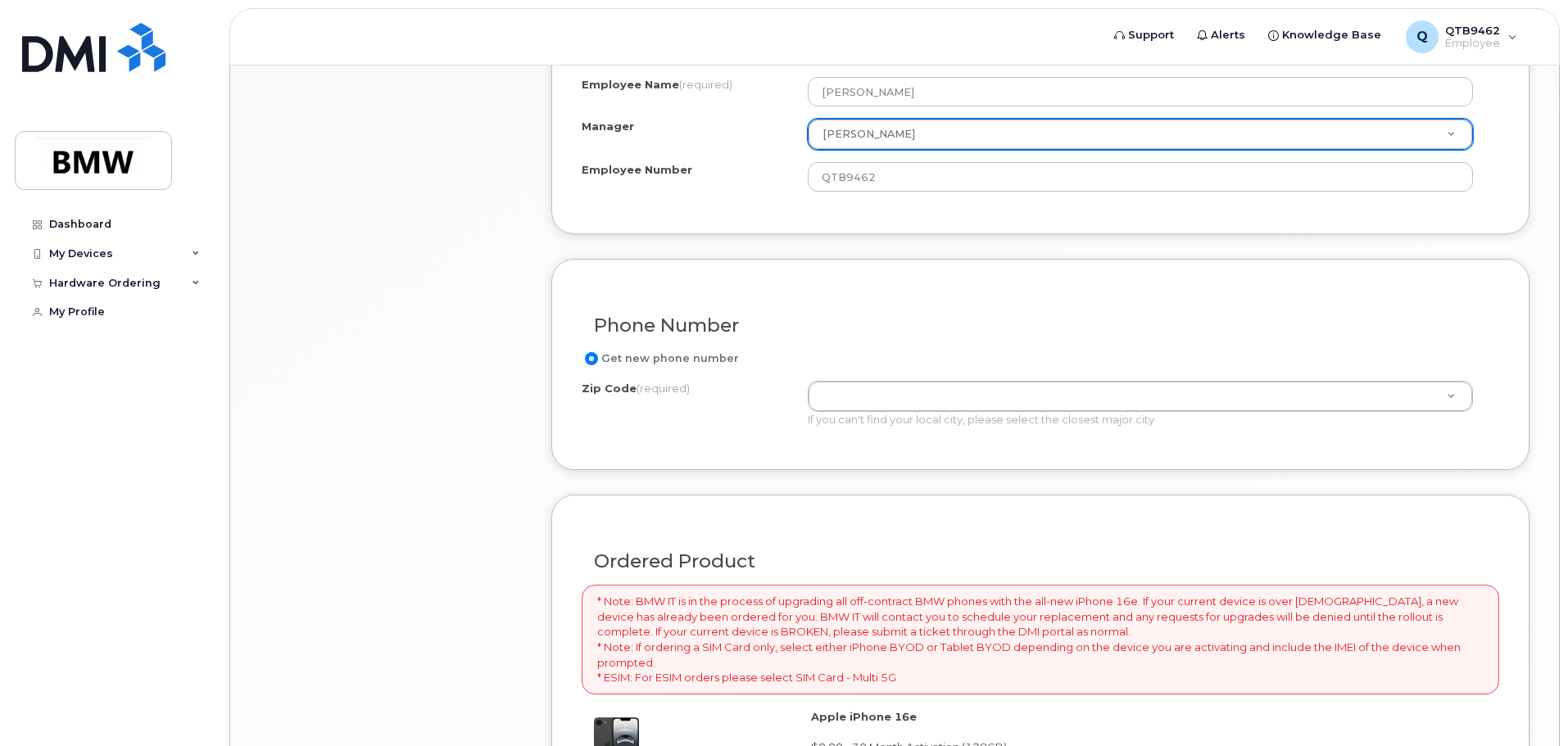
scroll to position [655, 0]
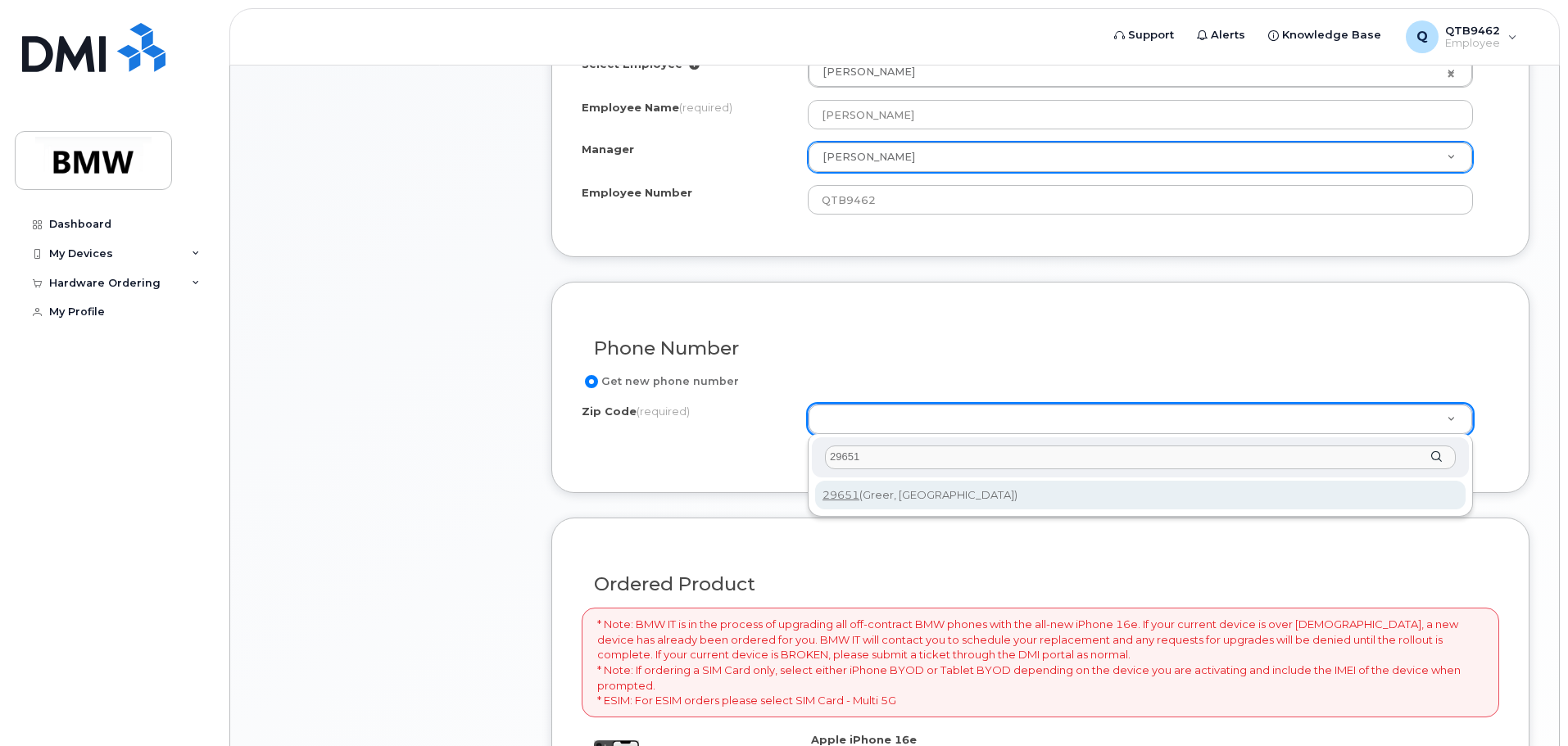
type input "29651"
type input "29651 (Greer, SC)"
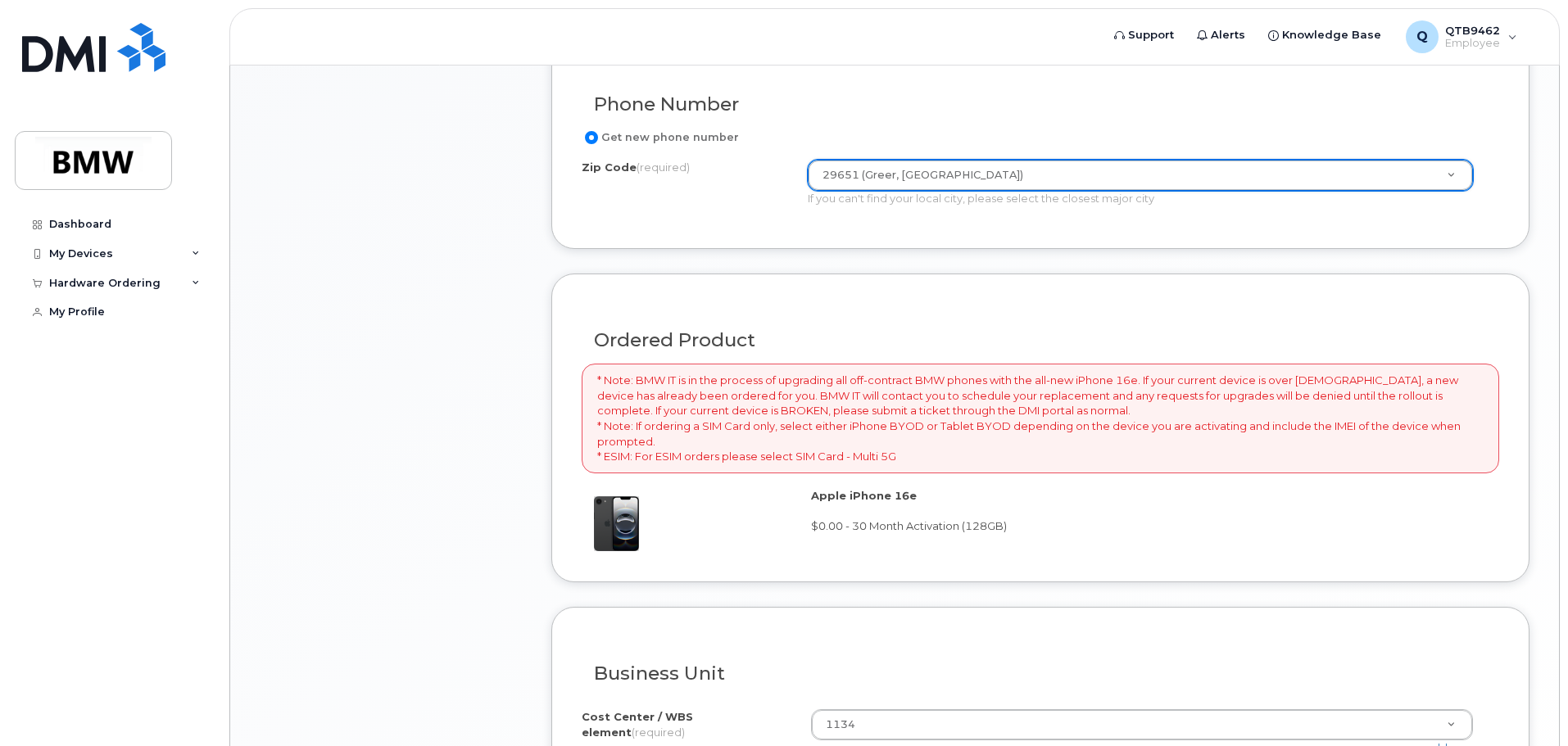
scroll to position [1106, 0]
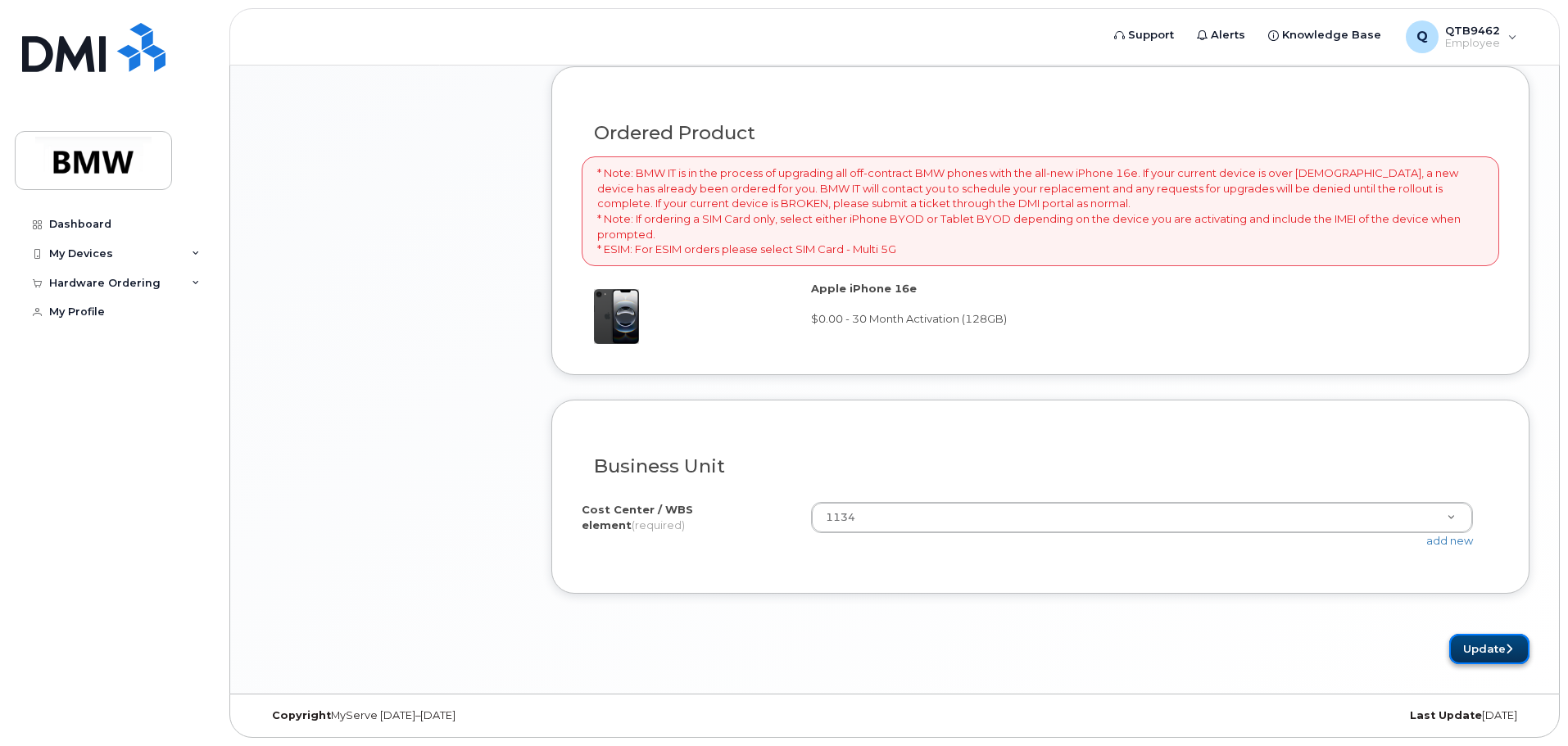
click at [1485, 652] on button "Update" at bounding box center [1488, 648] width 80 height 30
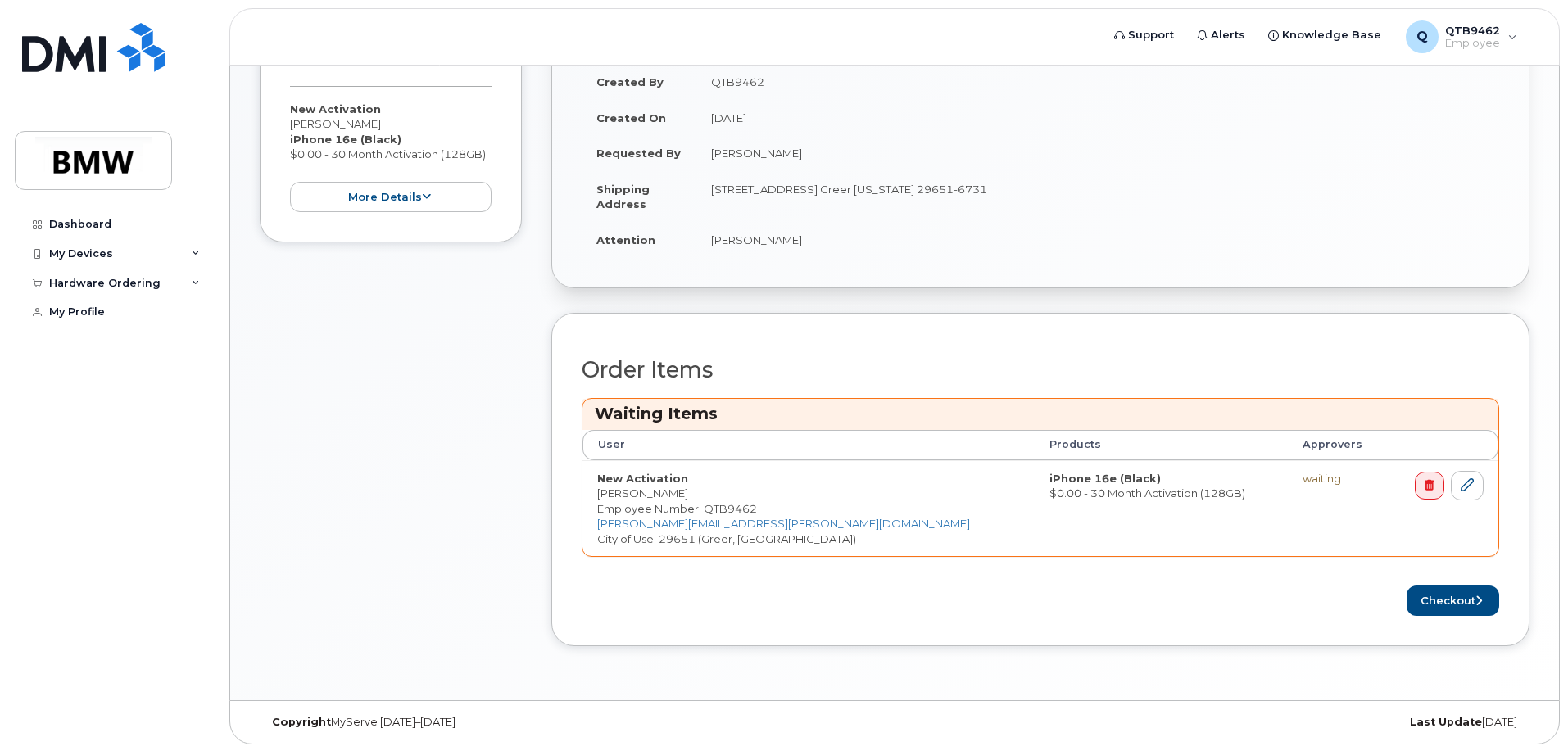
scroll to position [386, 0]
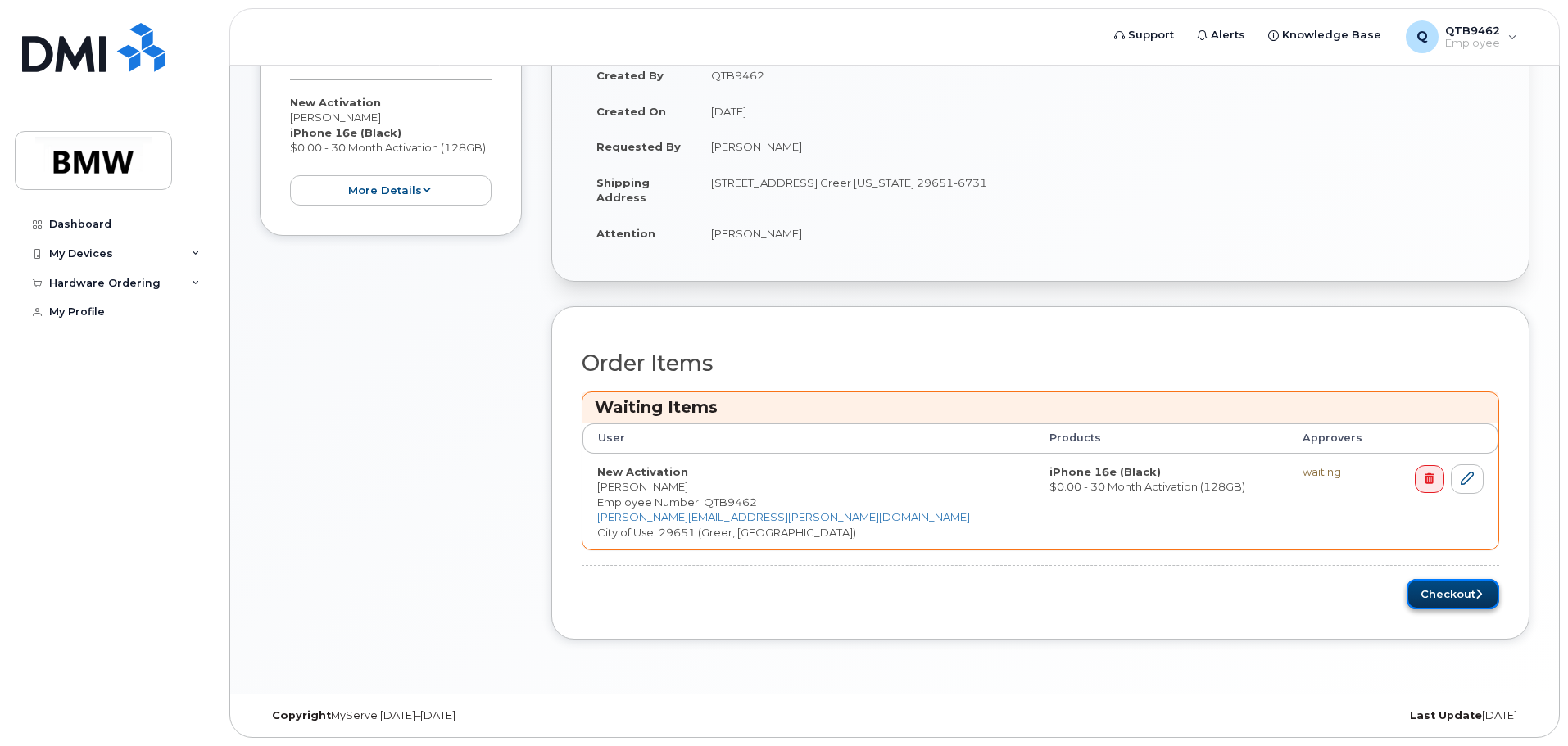
click at [1440, 595] on button "Checkout" at bounding box center [1452, 594] width 92 height 30
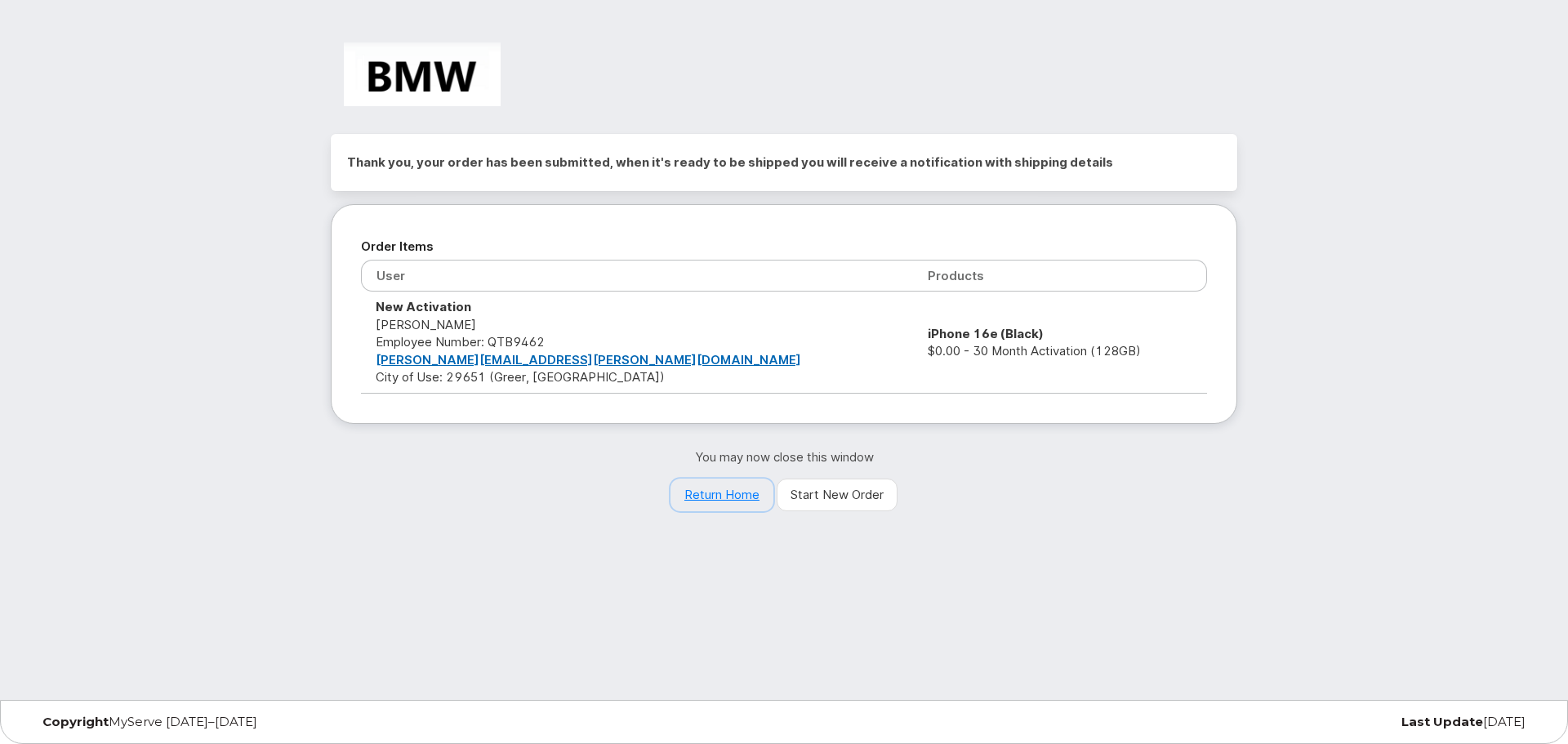
click at [717, 493] on link "Return Home" at bounding box center [721, 494] width 103 height 32
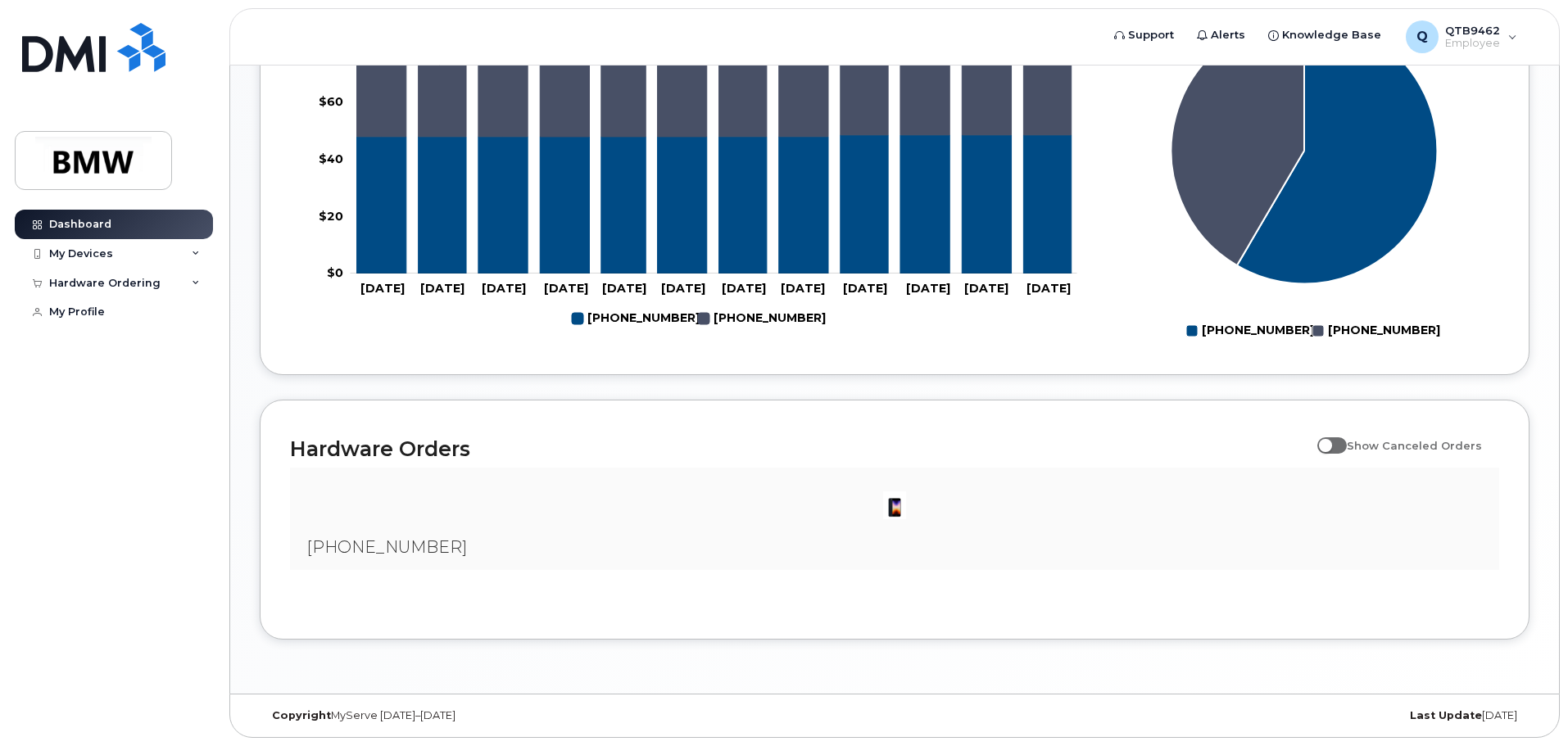
scroll to position [745, 0]
click at [184, 289] on div "Hardware Ordering" at bounding box center [114, 284] width 199 height 30
click at [172, 315] on link "My Orders" at bounding box center [127, 312] width 170 height 31
